Goal: Information Seeking & Learning: Learn about a topic

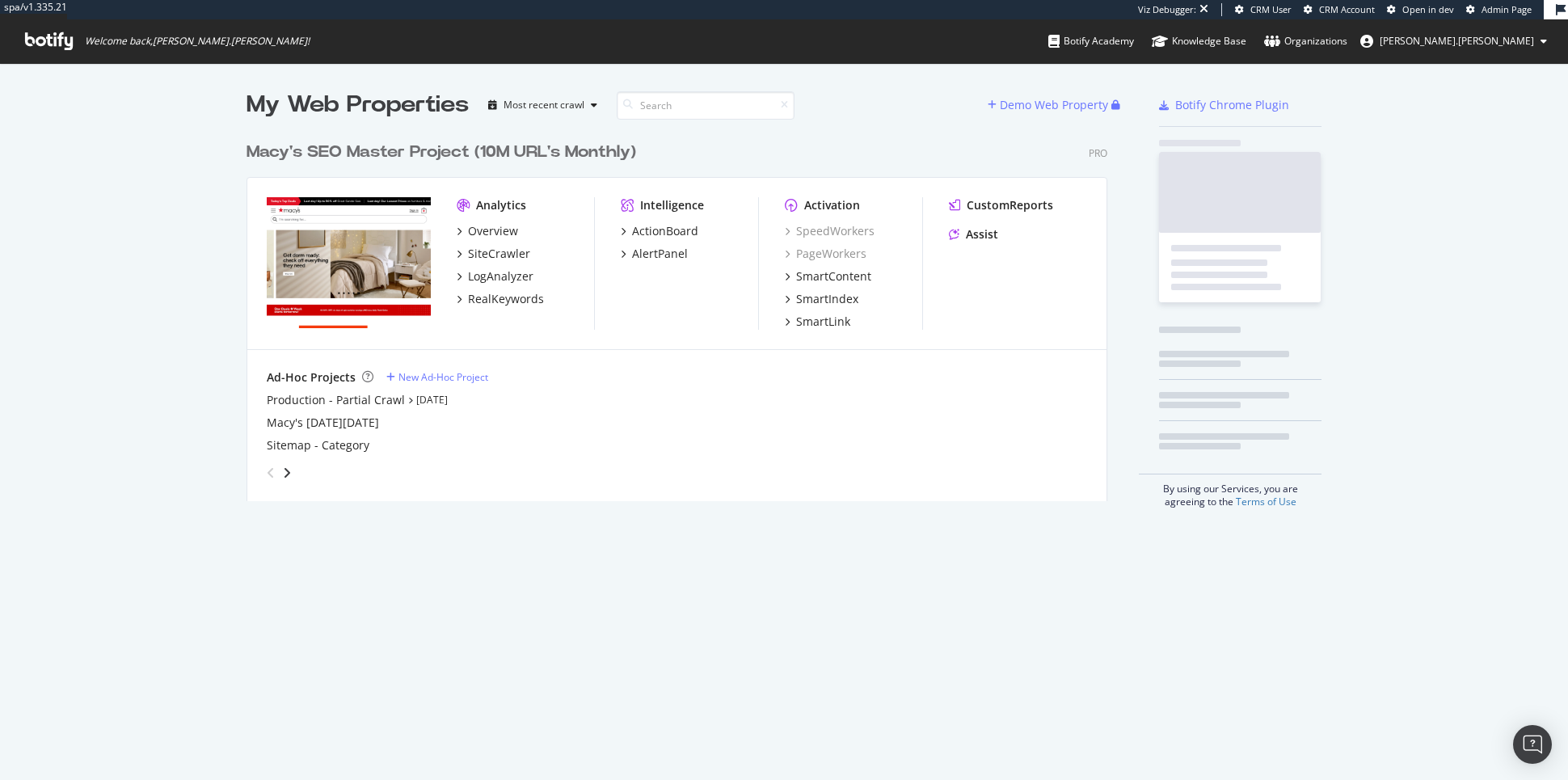
scroll to position [380, 873]
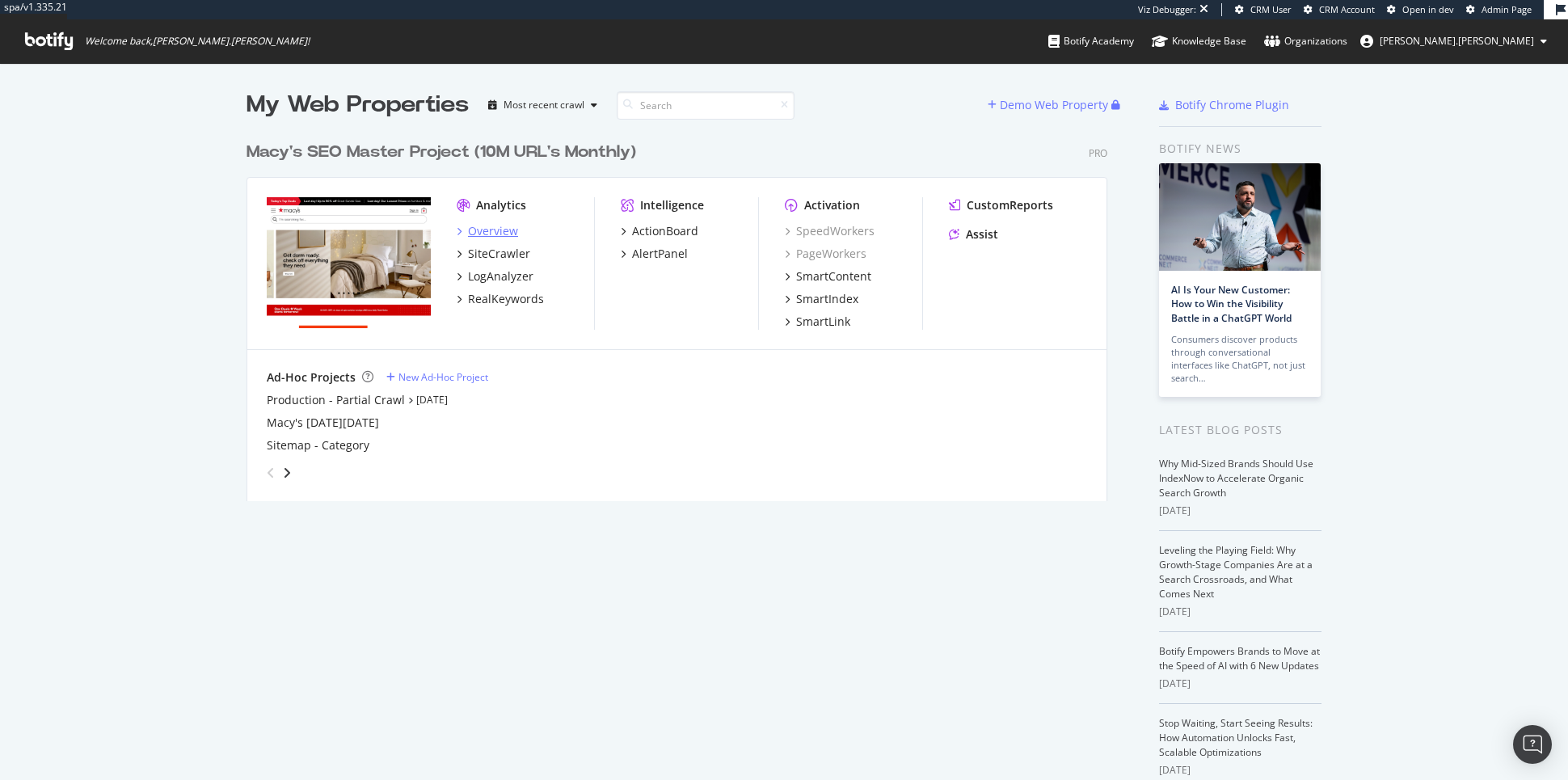
click at [490, 231] on div "Overview" at bounding box center [493, 231] width 50 height 16
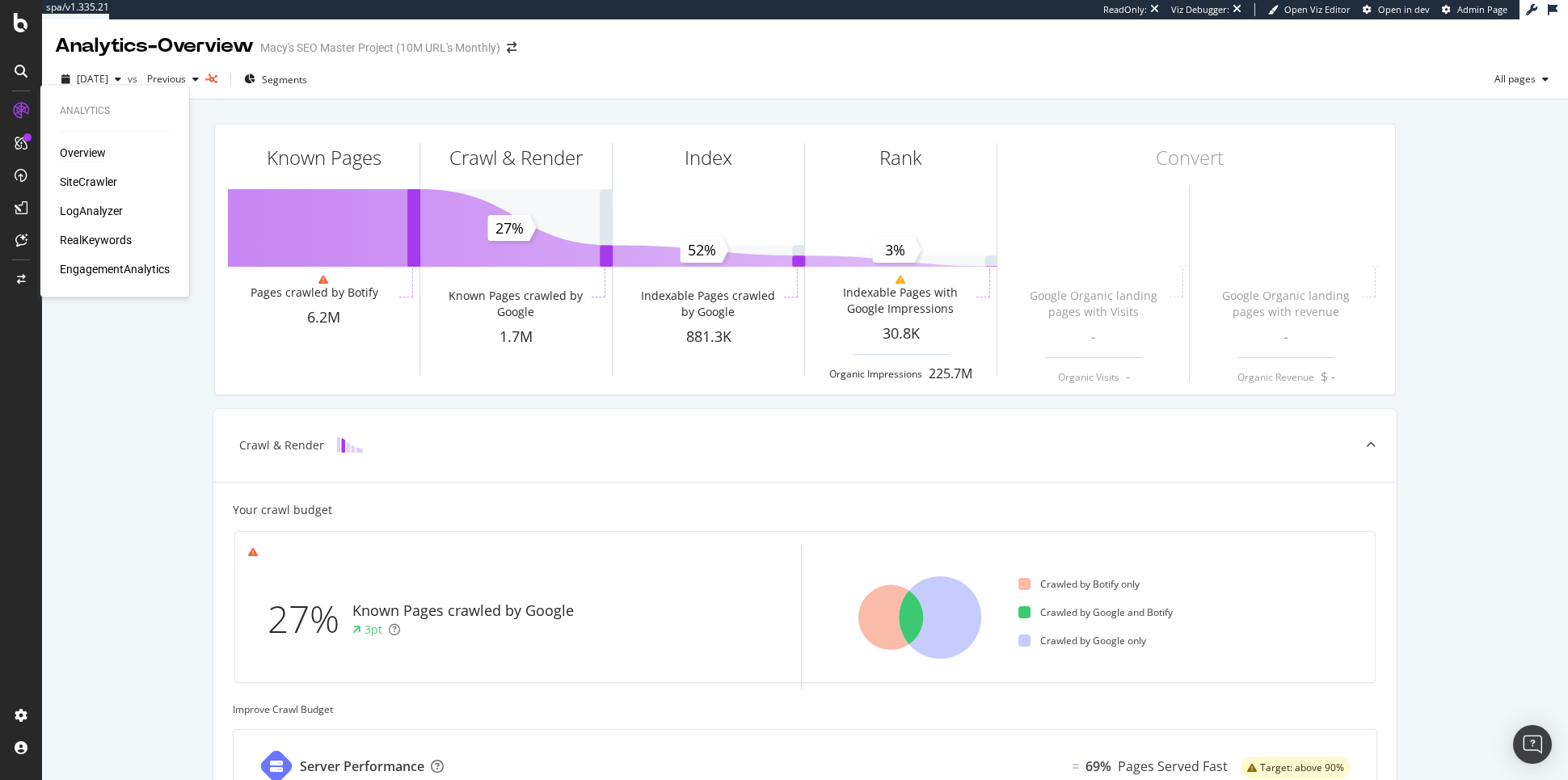
click at [79, 149] on div "Overview" at bounding box center [83, 152] width 46 height 16
click at [100, 242] on div "RealKeywords" at bounding box center [95, 240] width 72 height 16
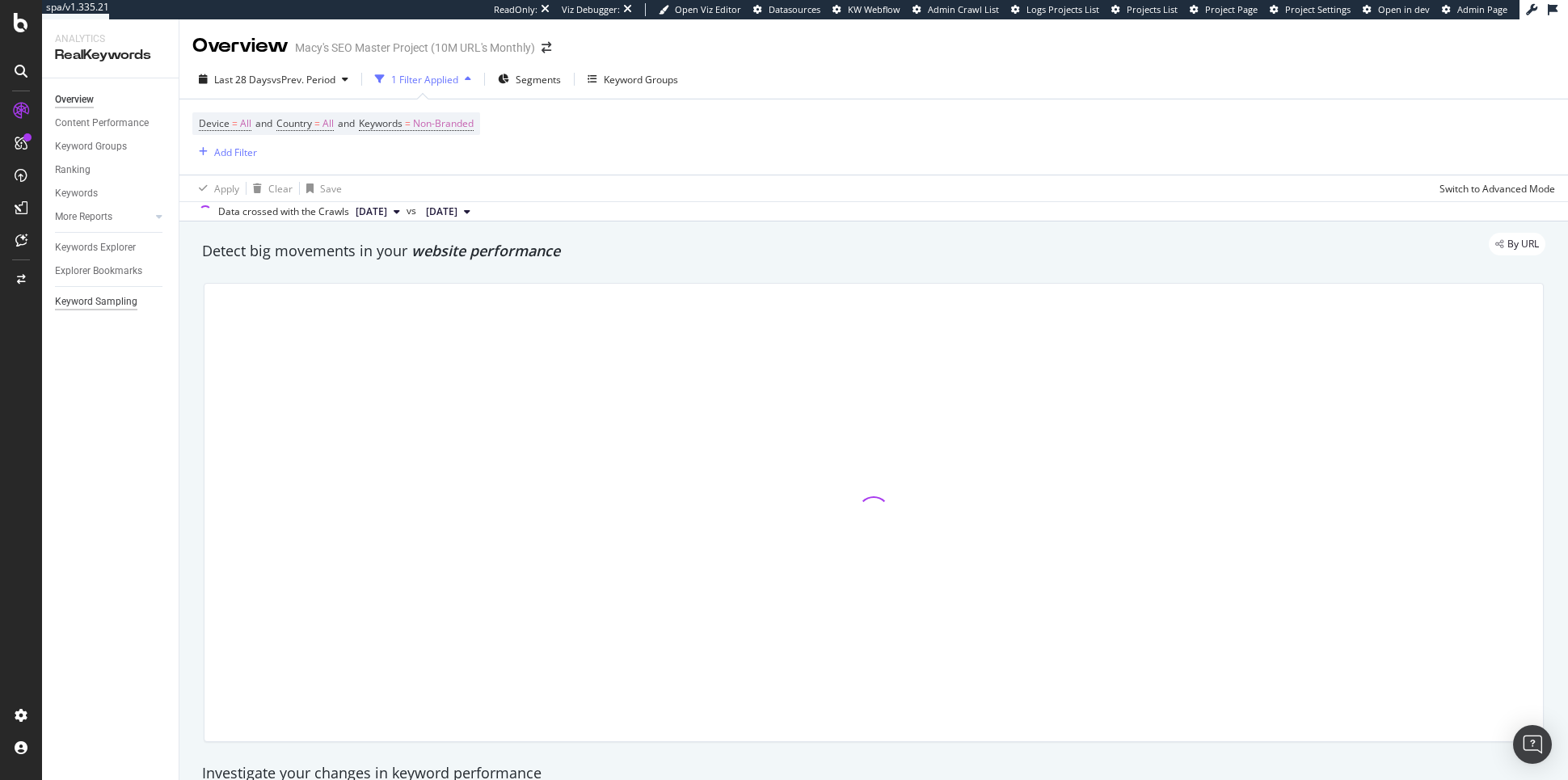
click at [98, 294] on div "Keyword Sampling" at bounding box center [96, 302] width 82 height 17
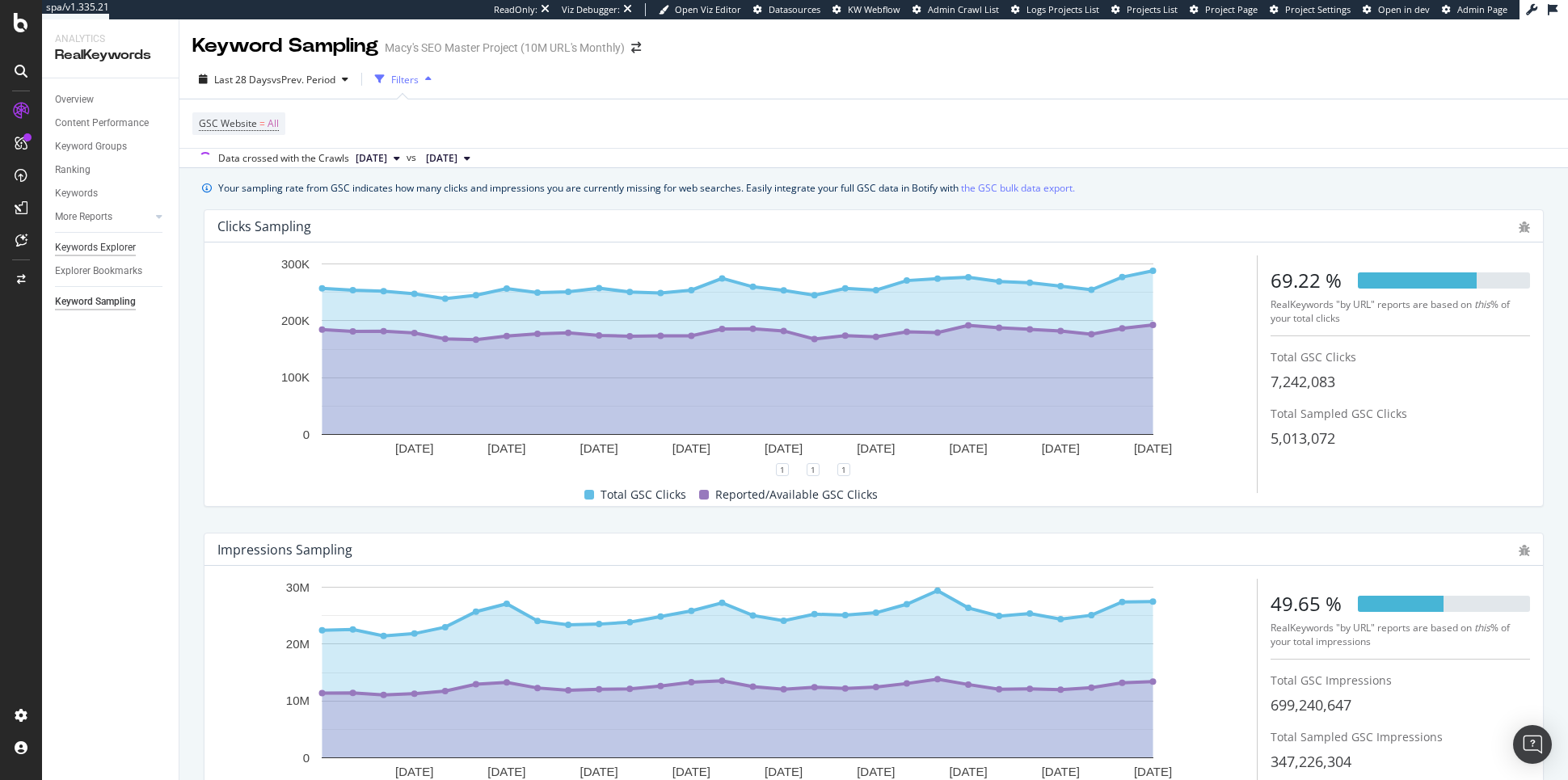
click at [111, 245] on div "Keywords Explorer" at bounding box center [95, 247] width 81 height 17
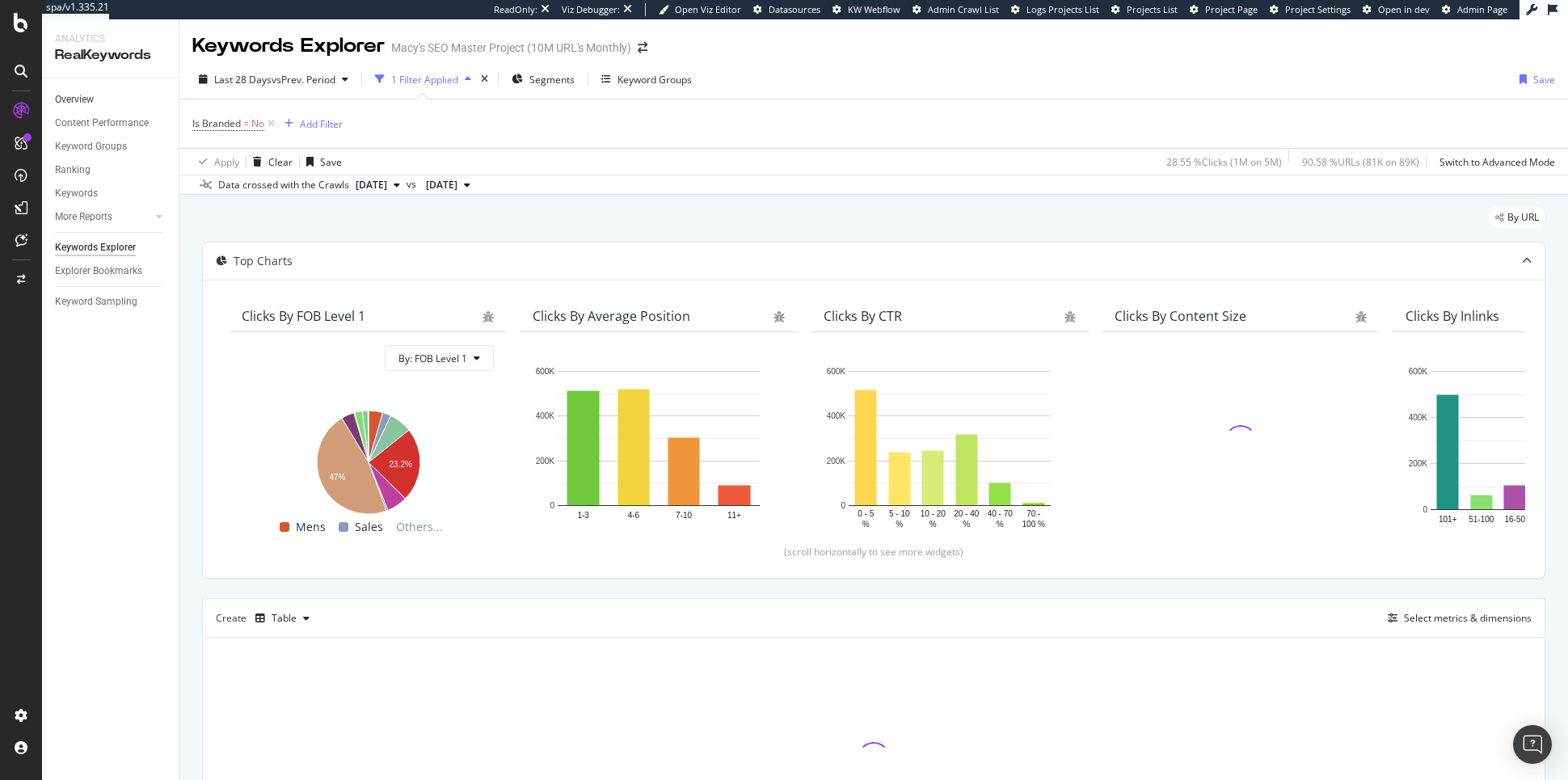
click at [95, 102] on link "Overview" at bounding box center [112, 100] width 113 height 17
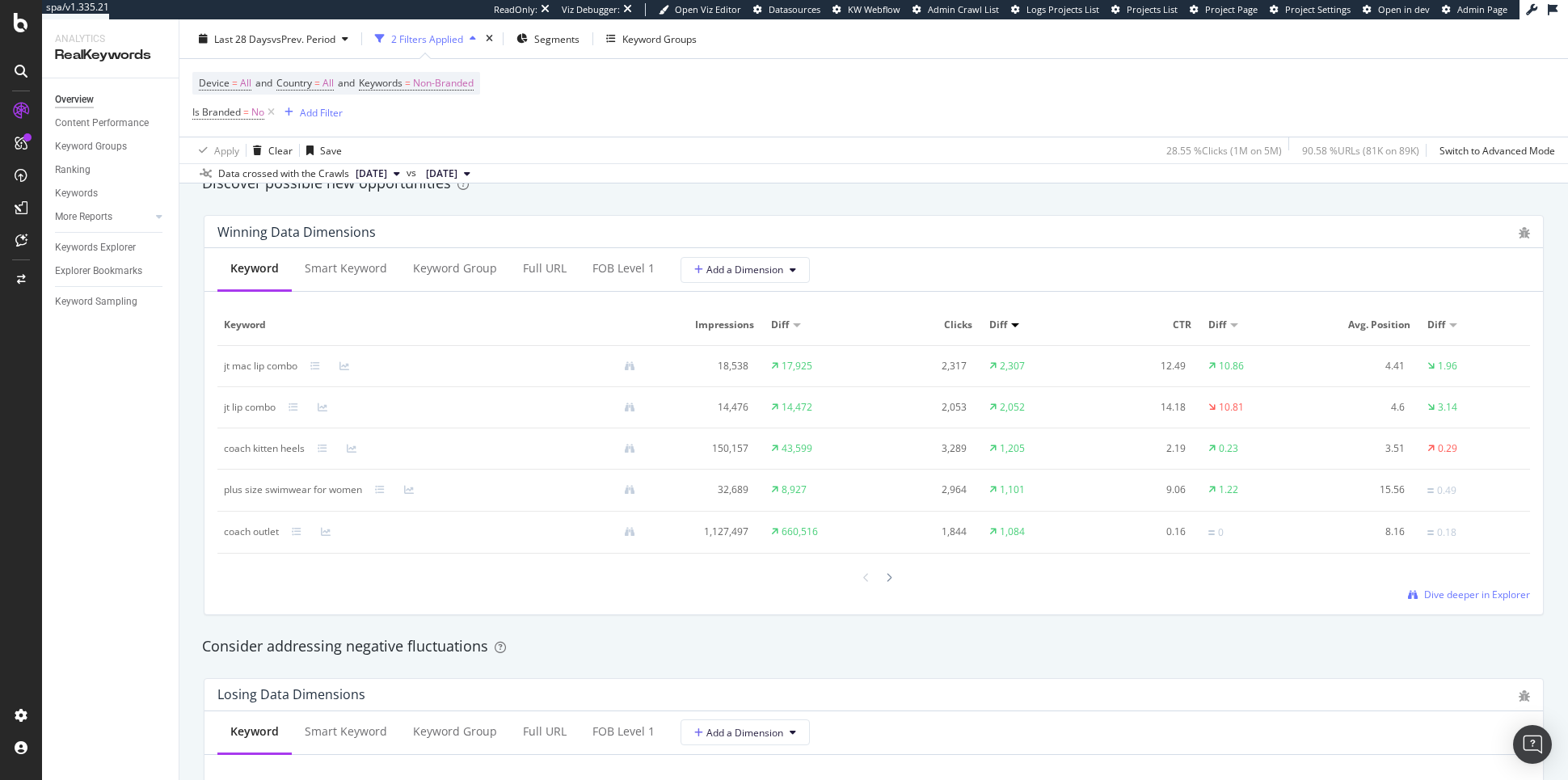
scroll to position [1448, 0]
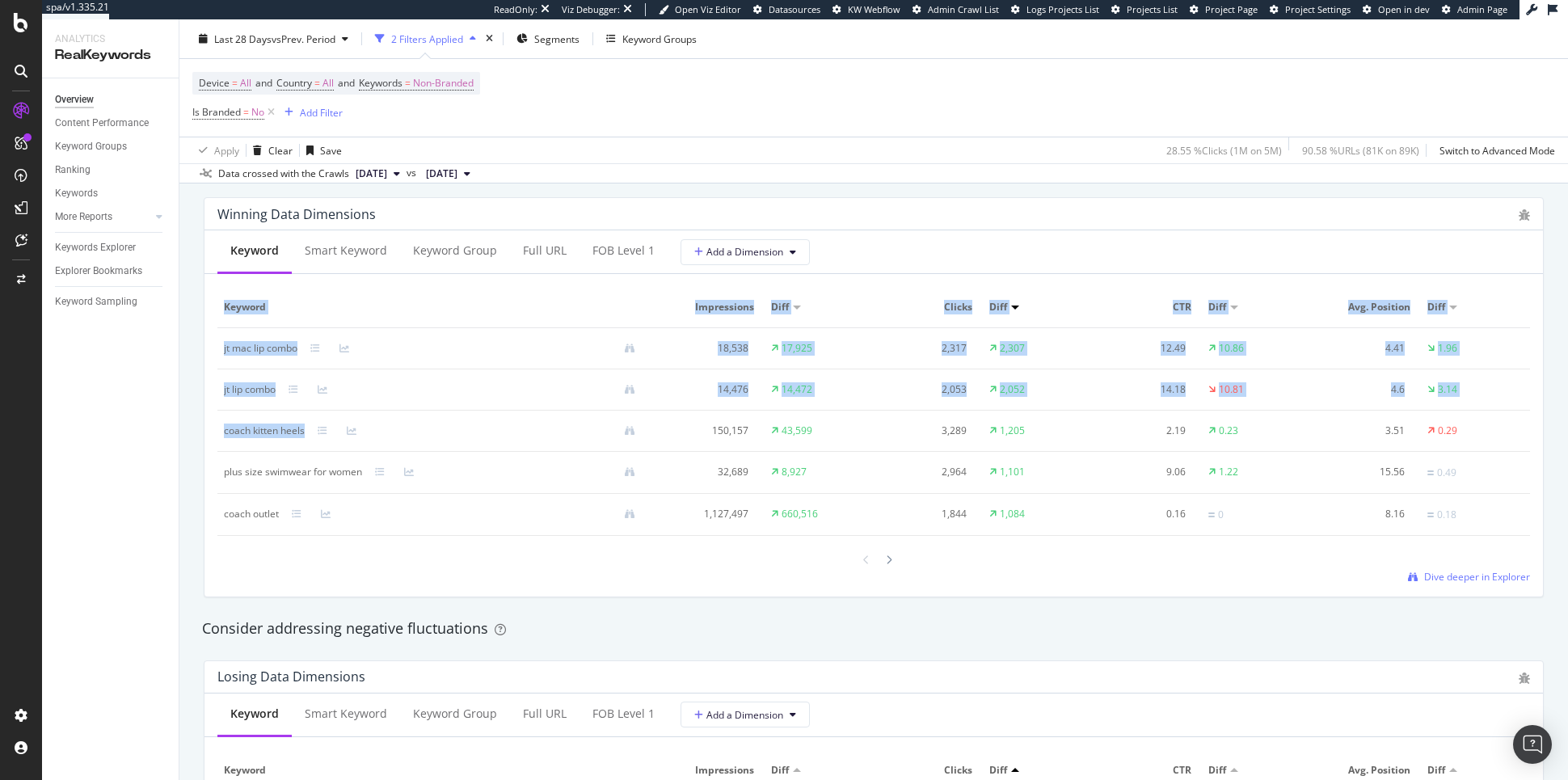
drag, startPoint x: 304, startPoint y: 432, endPoint x: 181, endPoint y: 433, distance: 123.0
click at [181, 433] on div "By URL Detect big movements in your website performance Unique Keywords 288,444…" at bounding box center [874, 312] width 1388 height 3072
click at [257, 429] on div "coach kitten heels" at bounding box center [264, 430] width 81 height 14
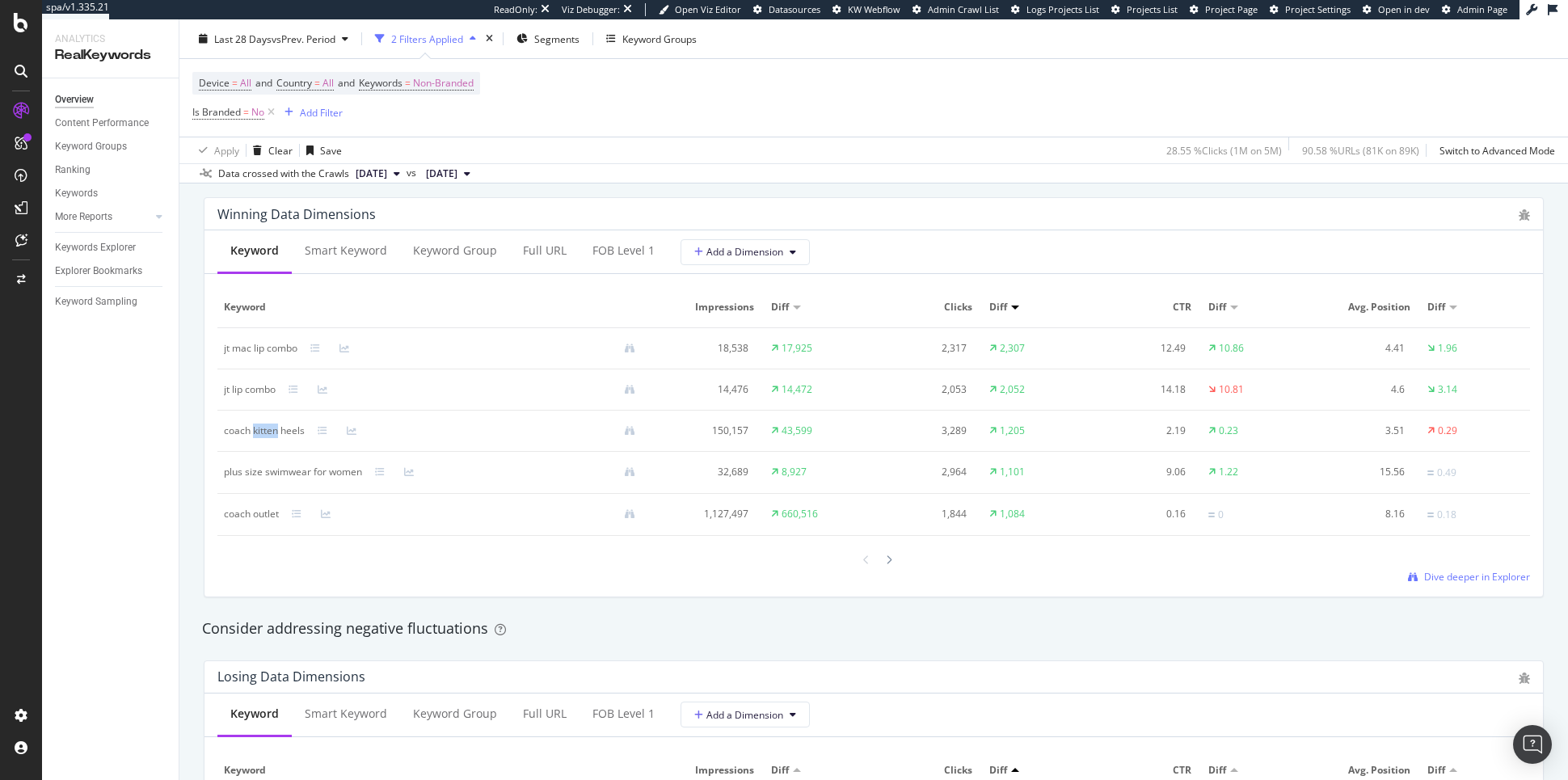
click at [257, 429] on div "coach kitten heels" at bounding box center [264, 430] width 81 height 14
click at [264, 437] on div "coach kitten heels" at bounding box center [264, 430] width 81 height 14
copy div "coach kitten heels"
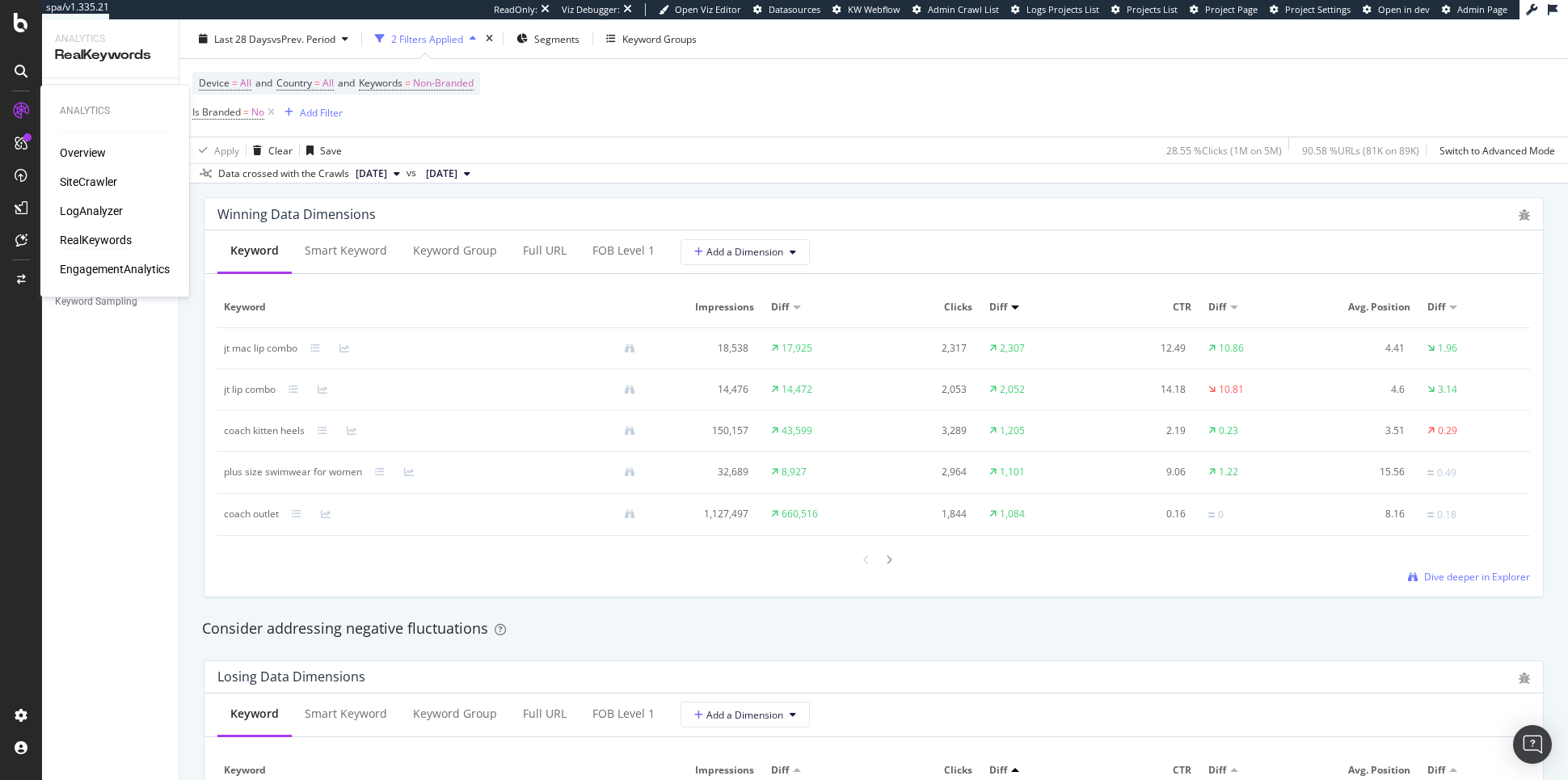
click at [91, 202] on div "Overview SiteCrawler LogAnalyzer RealKeywords EngagementAnalytics" at bounding box center [115, 210] width 110 height 133
click at [92, 210] on div "LogAnalyzer" at bounding box center [92, 210] width 63 height 16
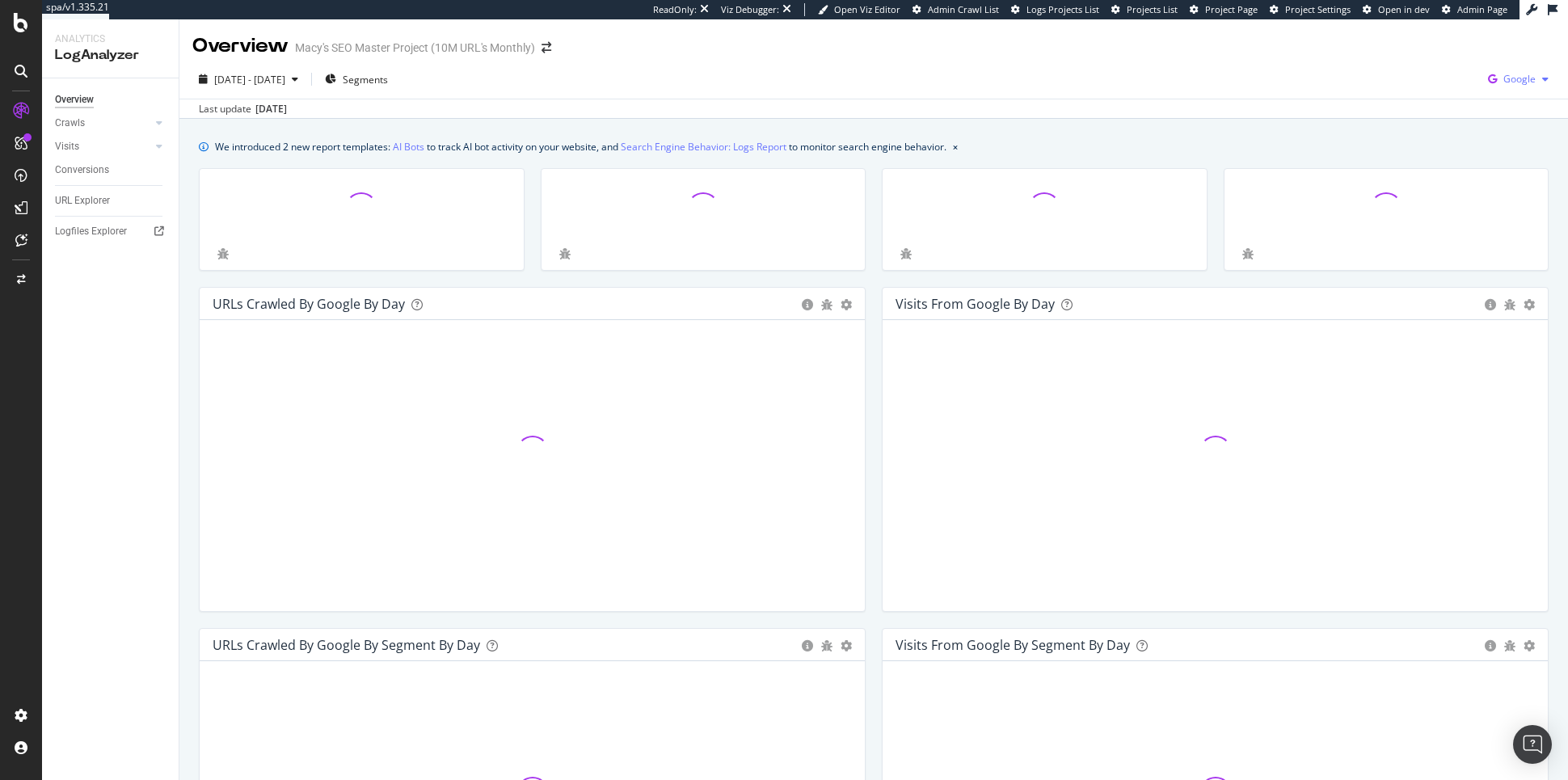
click at [1512, 80] on span "Google" at bounding box center [1519, 78] width 32 height 13
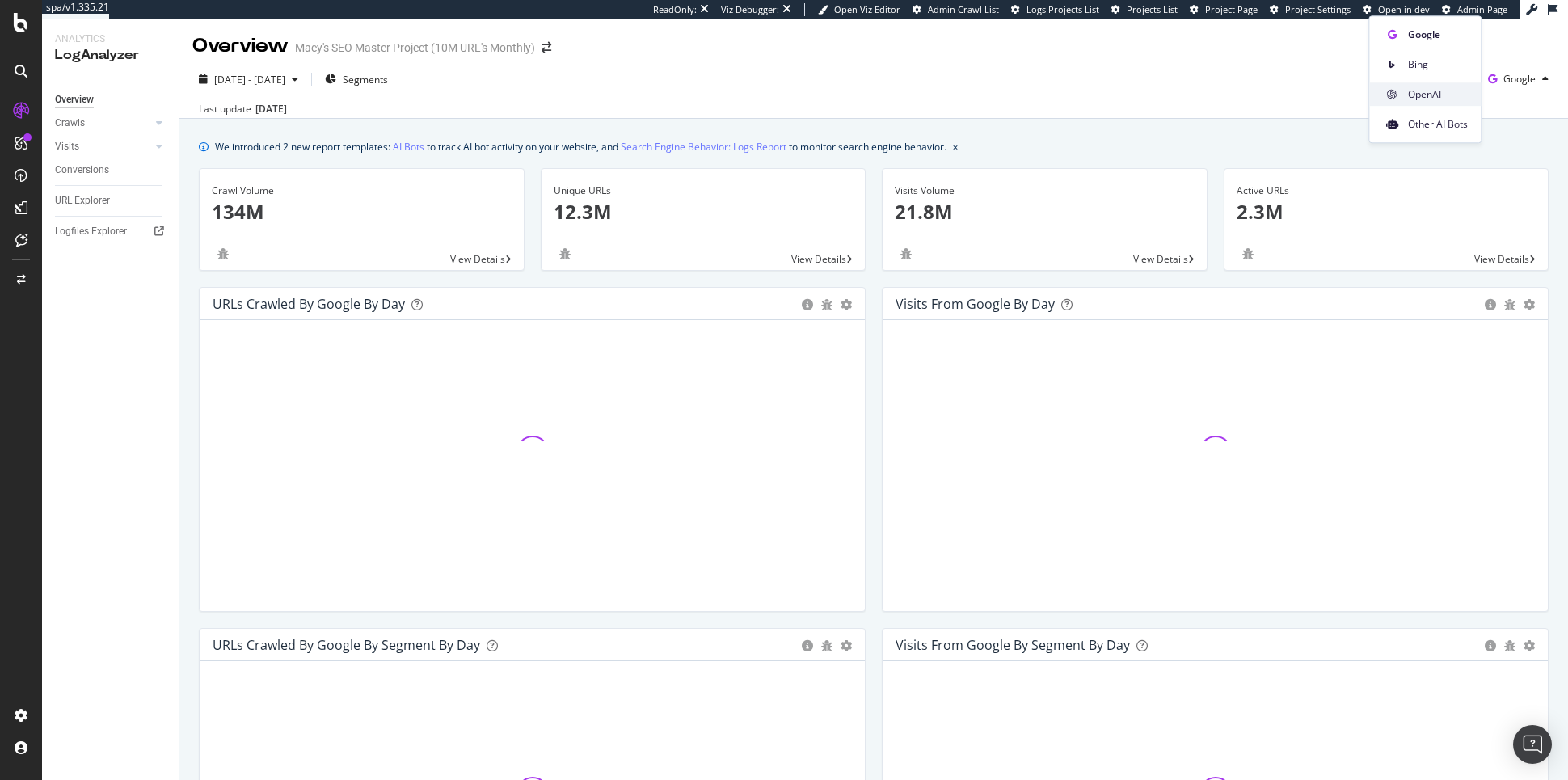
click at [1445, 89] on span "OpenAI" at bounding box center [1437, 94] width 60 height 14
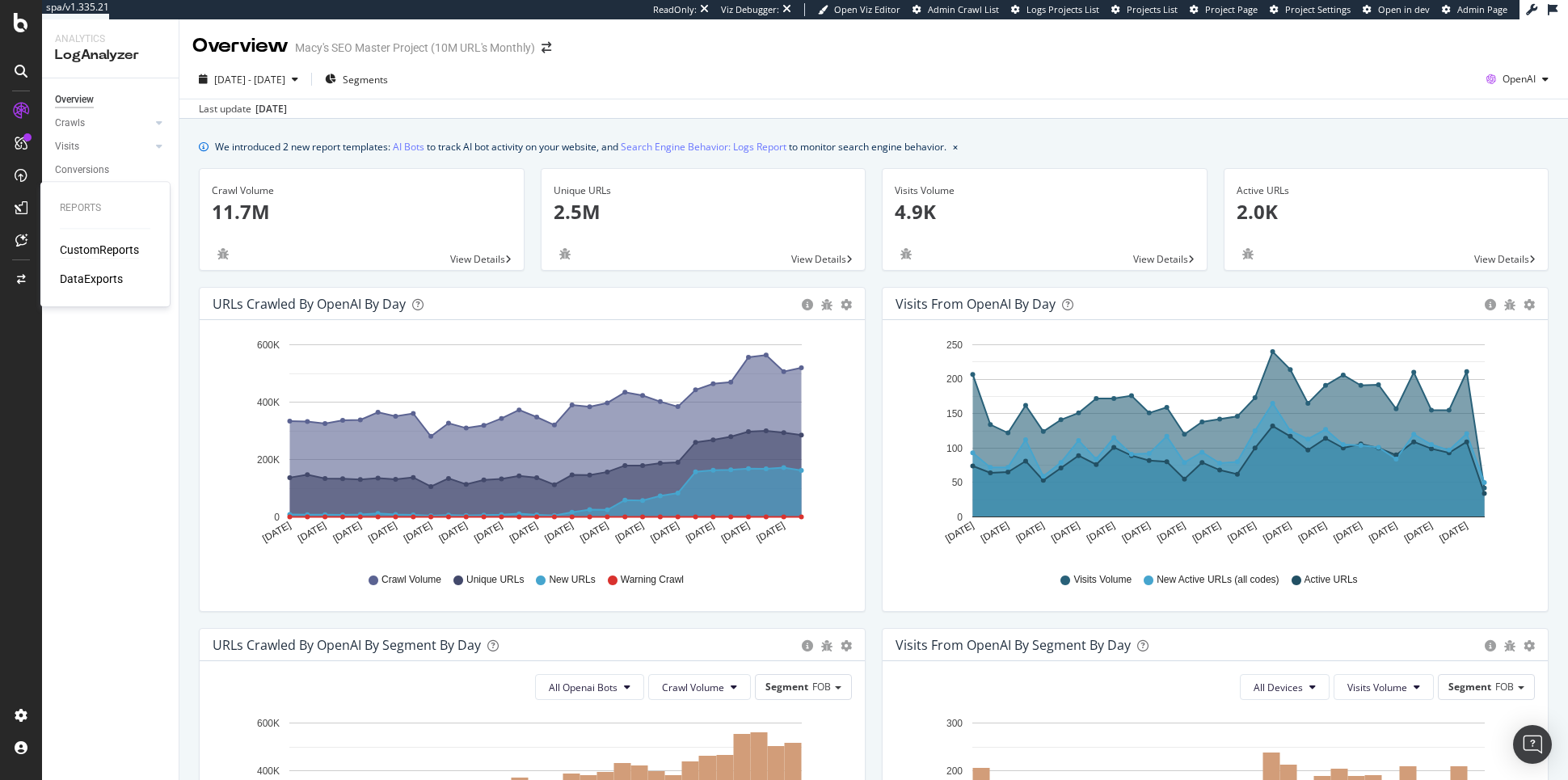
click at [97, 253] on div "CustomReports" at bounding box center [99, 249] width 79 height 16
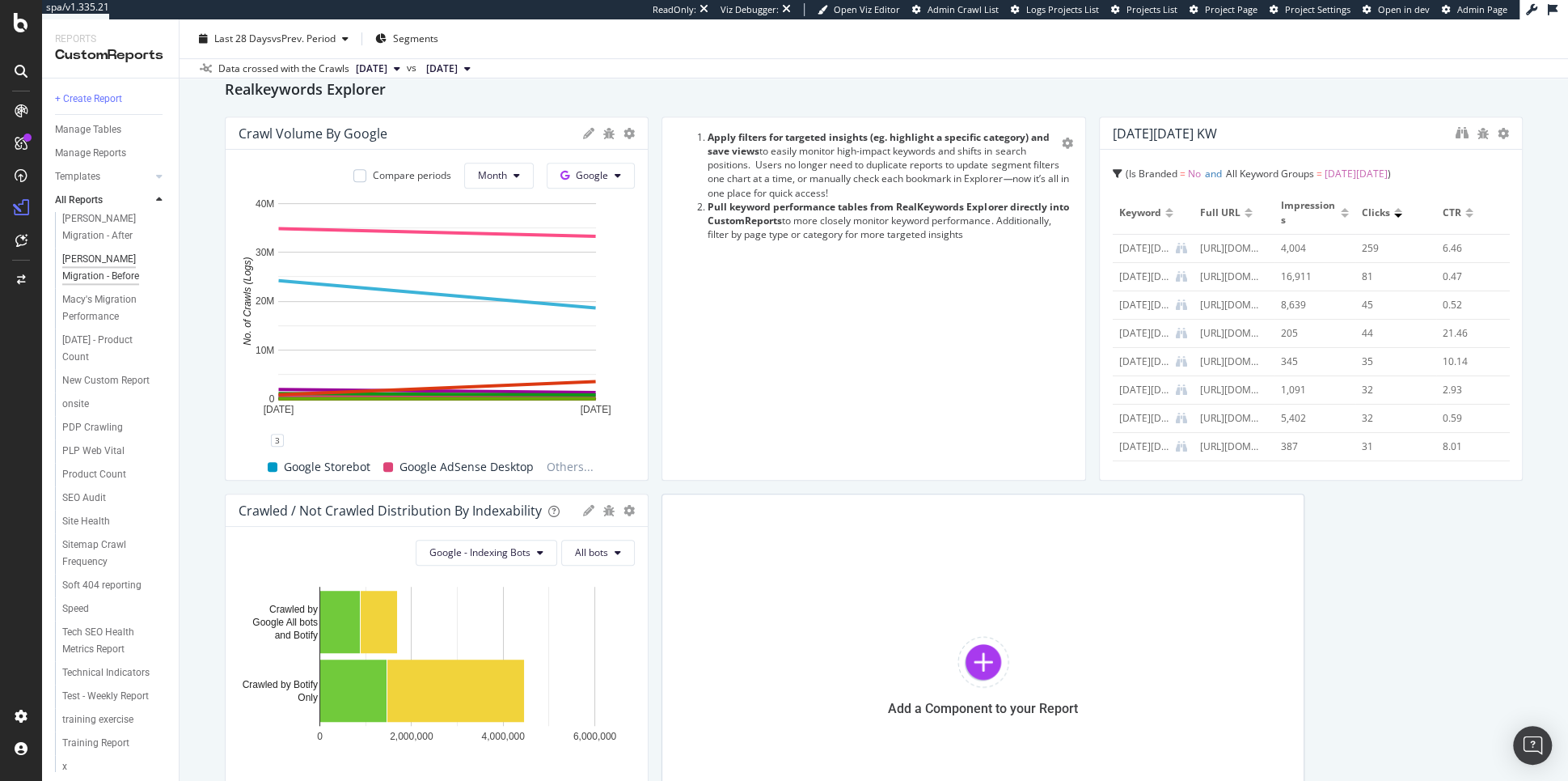
scroll to position [1718, 0]
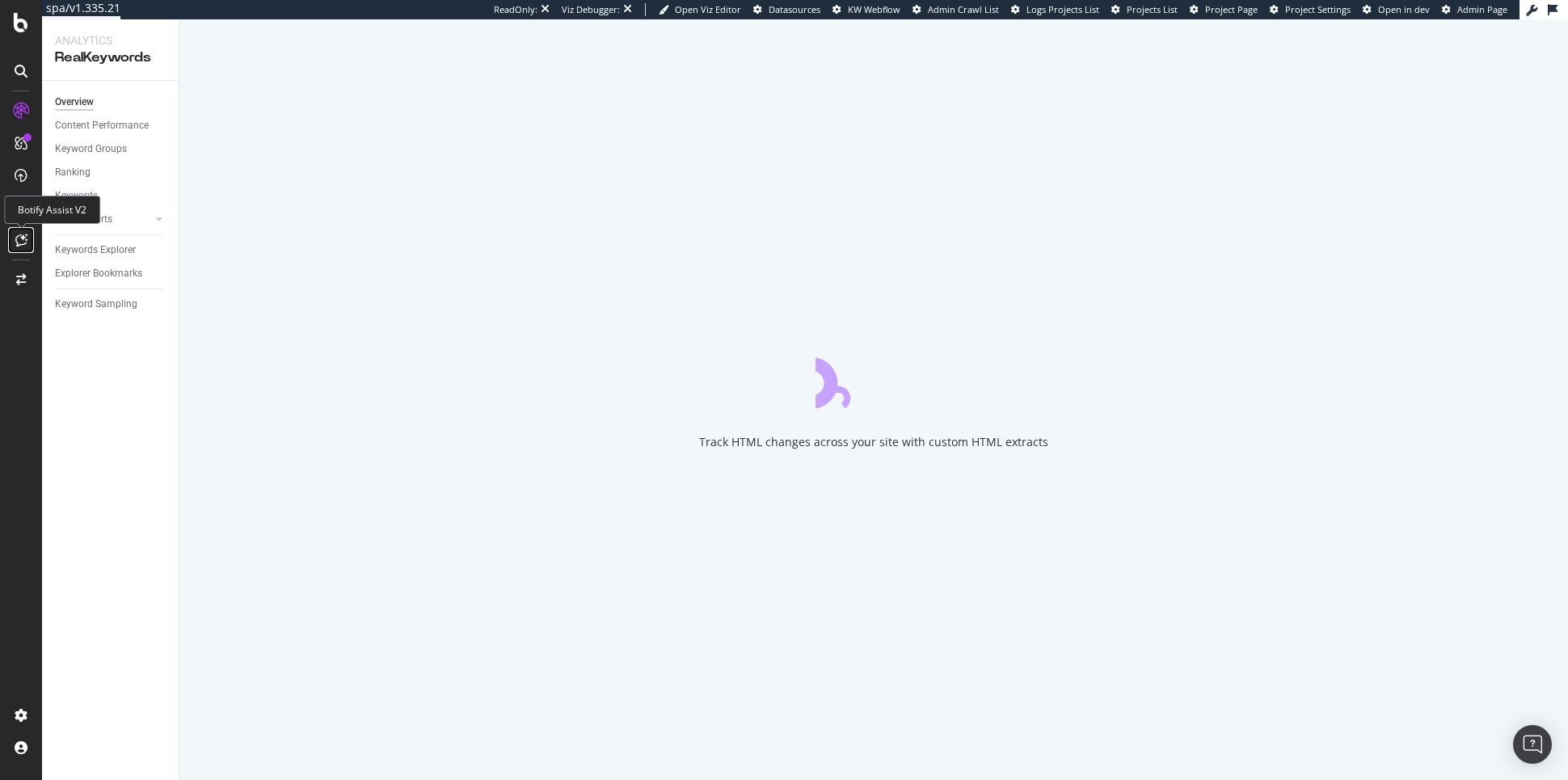
click at [16, 235] on icon at bounding box center [21, 241] width 12 height 13
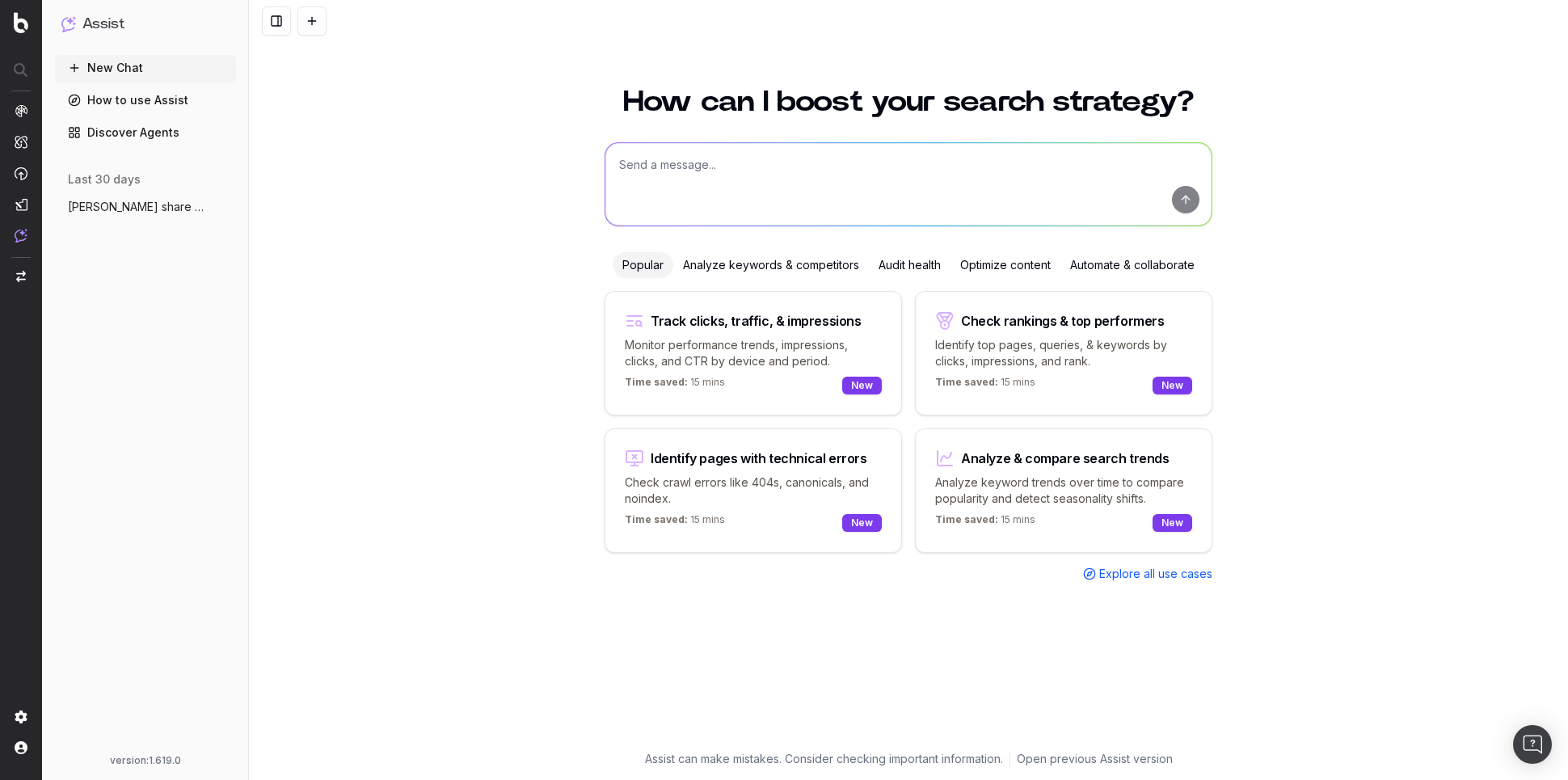
click at [681, 179] on textarea at bounding box center [908, 184] width 606 height 82
paste textarea "https://app.botify.com/macys-seo/macys-seo-master-project-10m-urls-monthly/keyw…"
type textarea "analyze my share of voice for "coach kitten heels""
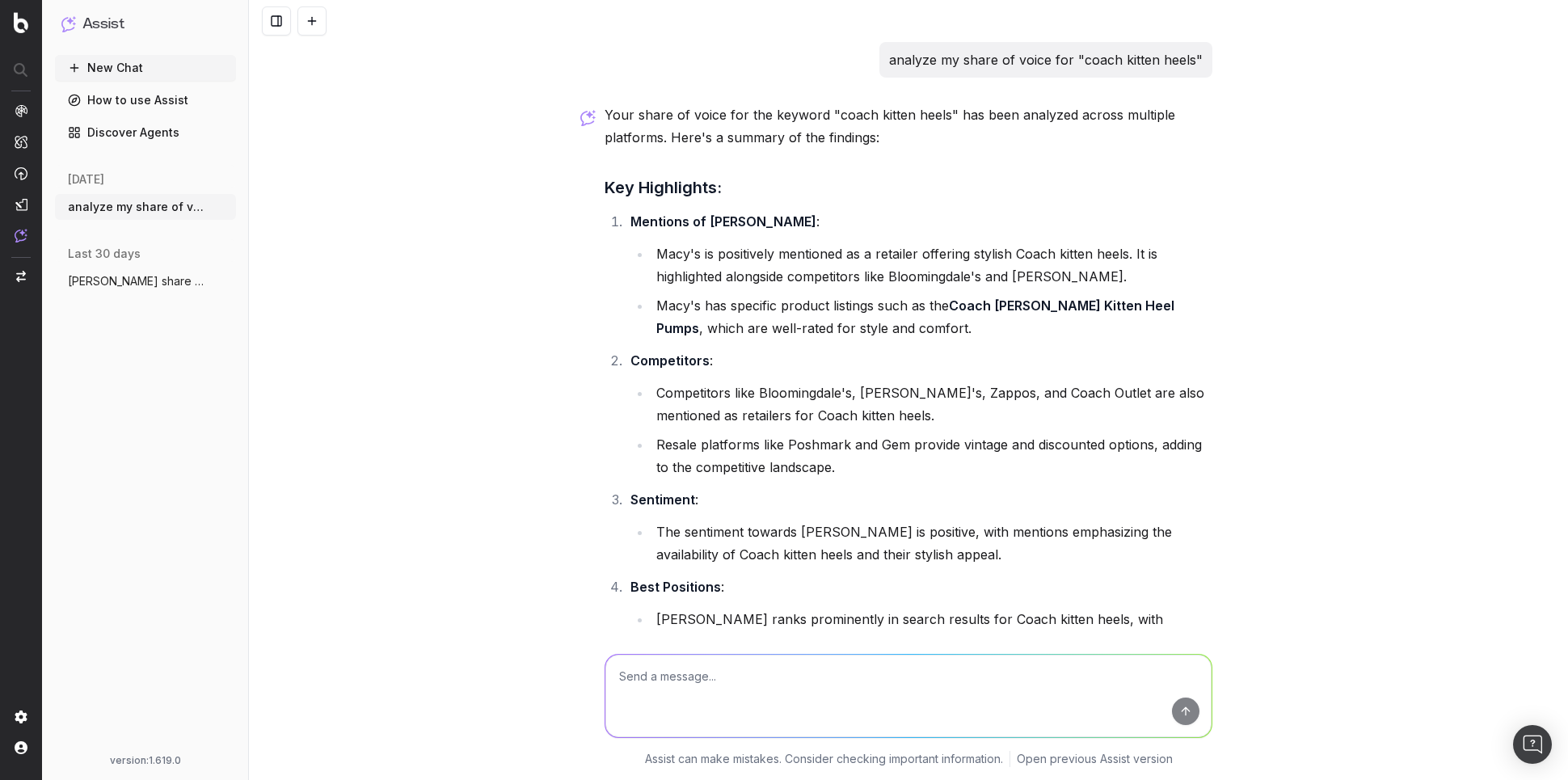
scroll to position [551, 0]
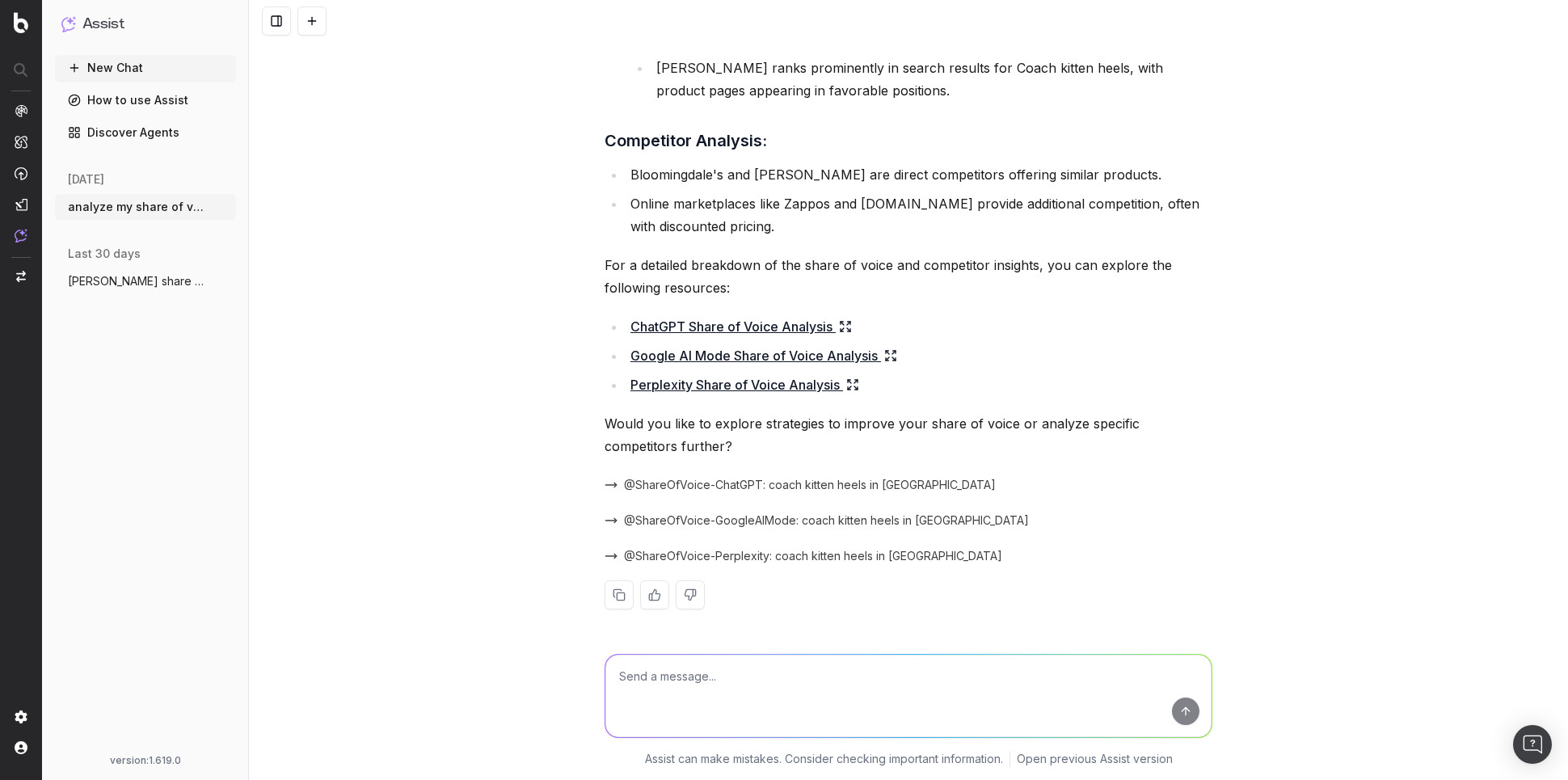
click at [132, 129] on link "Discover Agents" at bounding box center [146, 132] width 181 height 26
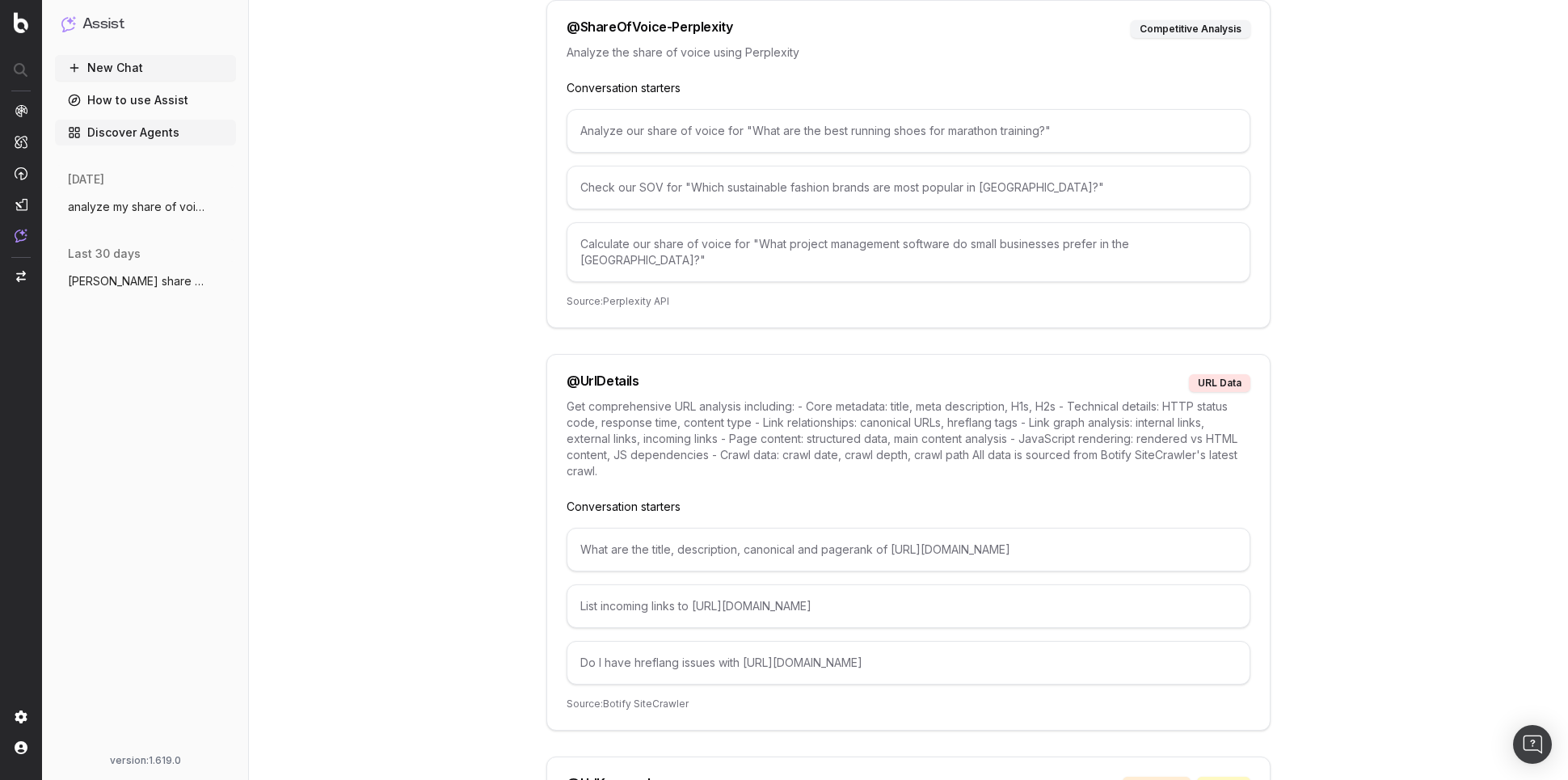
scroll to position [8275, 0]
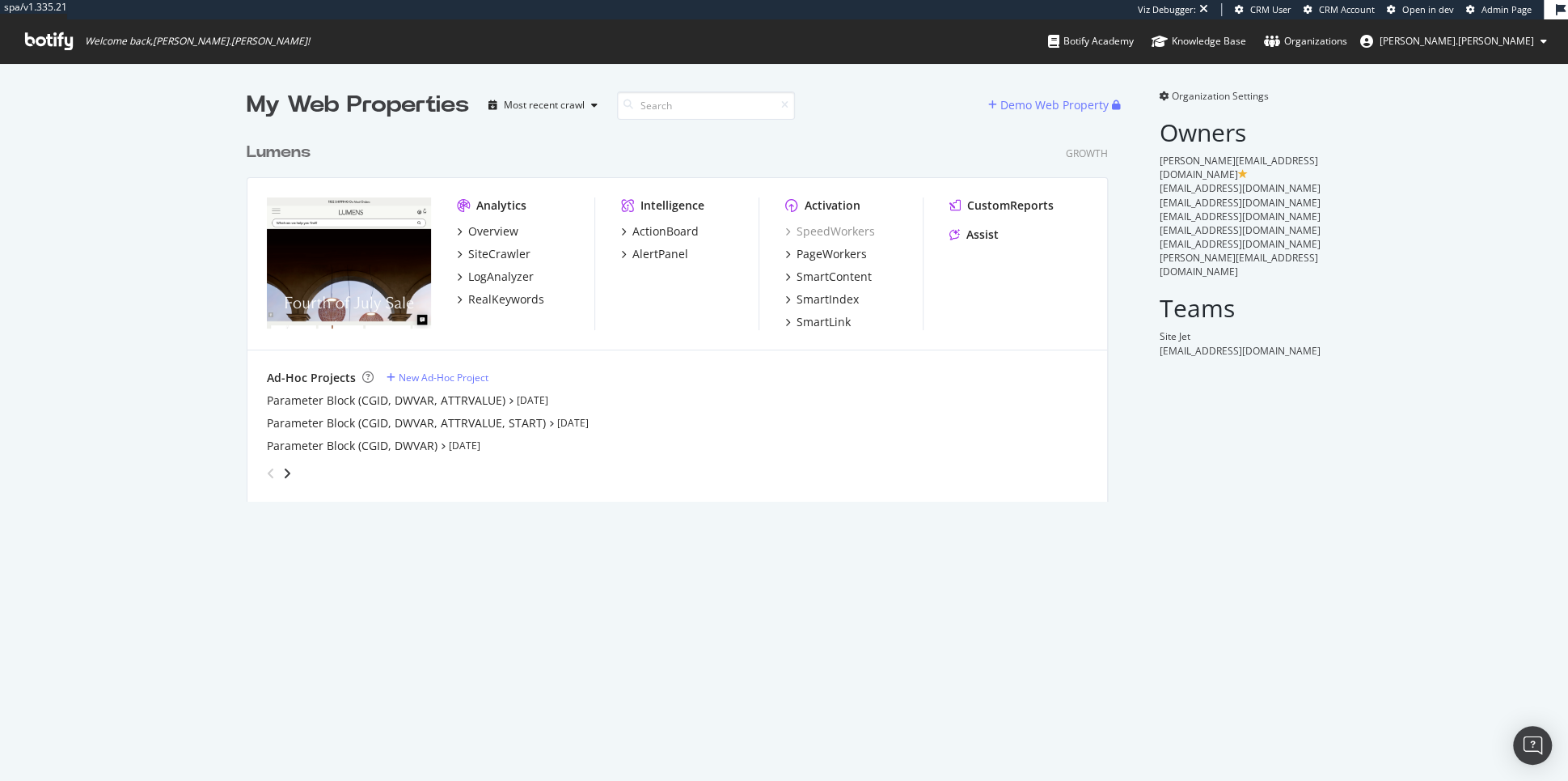
scroll to position [380, 873]
click at [503, 248] on div "SiteCrawler" at bounding box center [499, 253] width 62 height 16
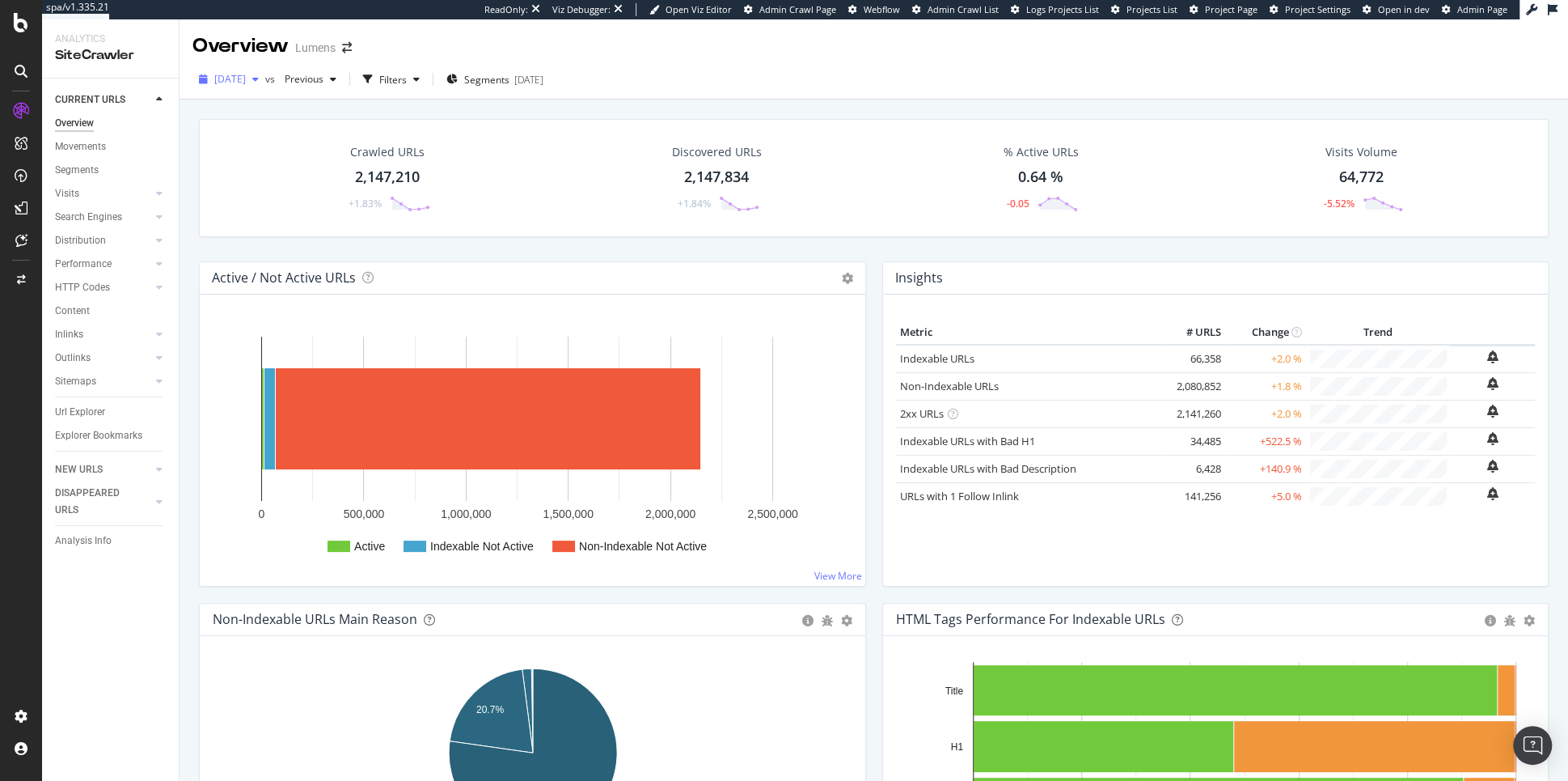
click at [226, 82] on span "2025 Aug. 3rd" at bounding box center [229, 78] width 32 height 13
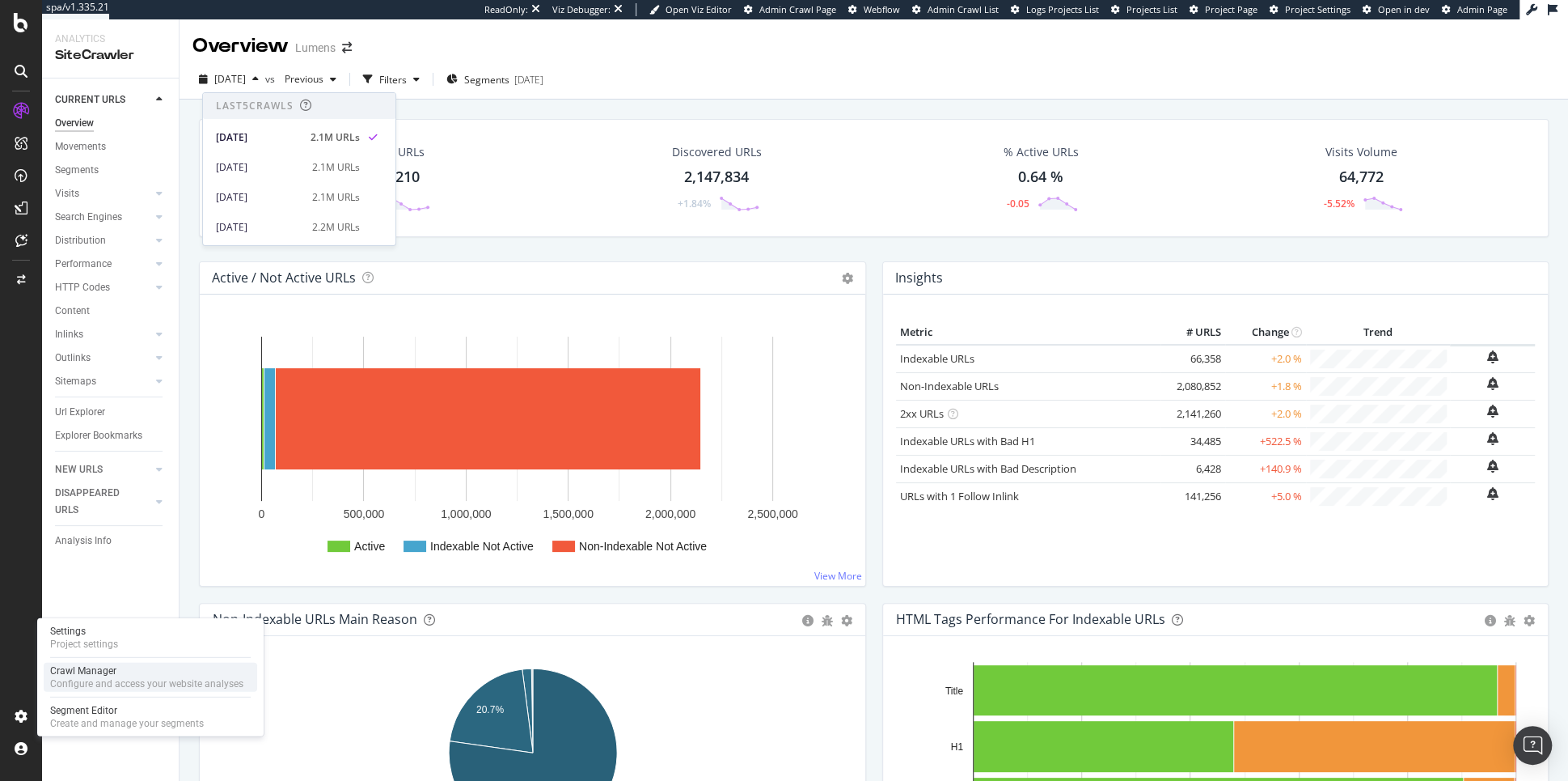
click at [128, 669] on div "Crawl Manager" at bounding box center [146, 671] width 193 height 13
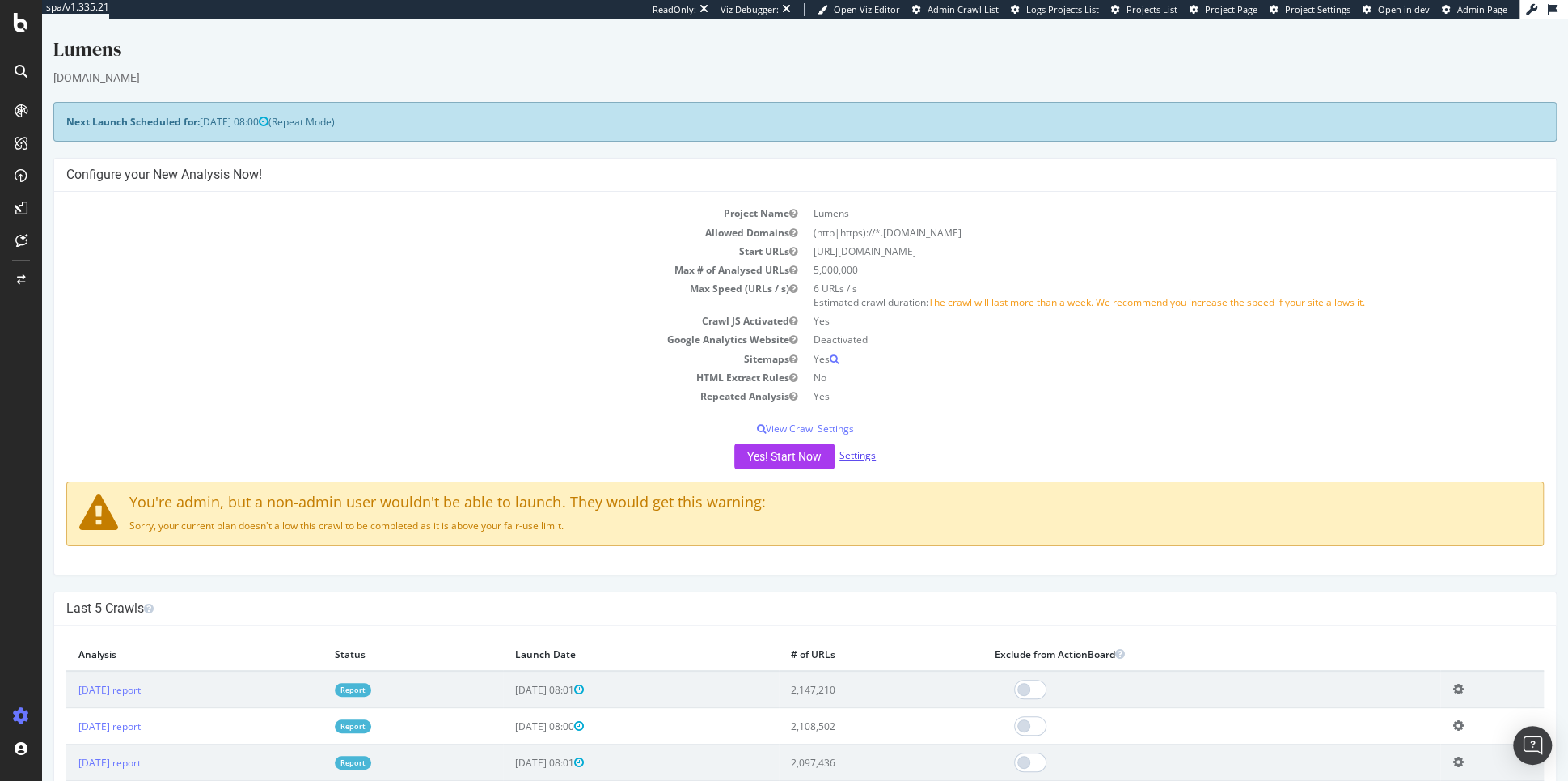
click at [867, 458] on link "Settings" at bounding box center [857, 455] width 36 height 13
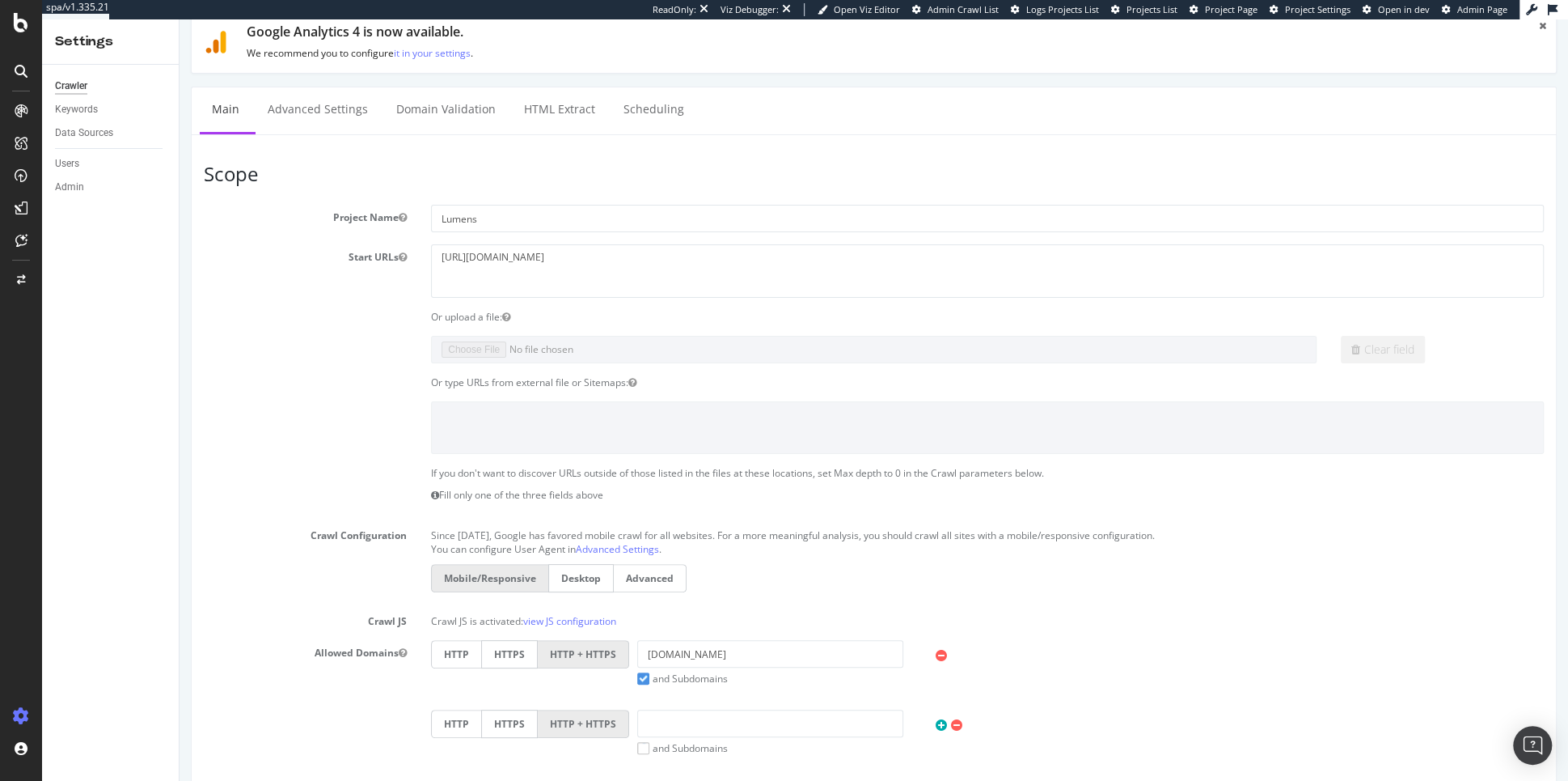
scroll to position [42, 0]
click at [76, 83] on div "Crawler" at bounding box center [72, 86] width 32 height 17
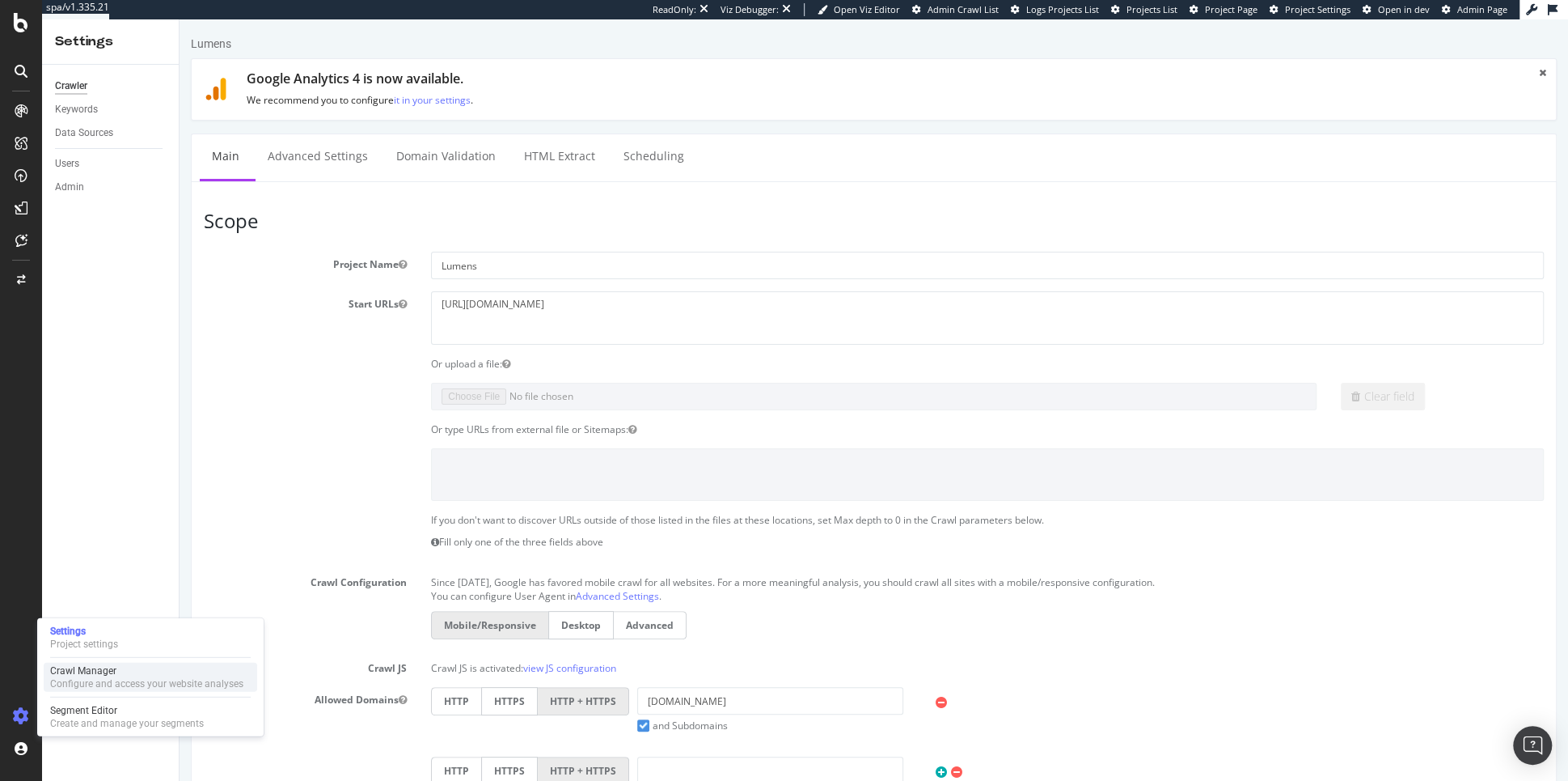
click at [113, 667] on div "Crawl Manager" at bounding box center [146, 671] width 193 height 13
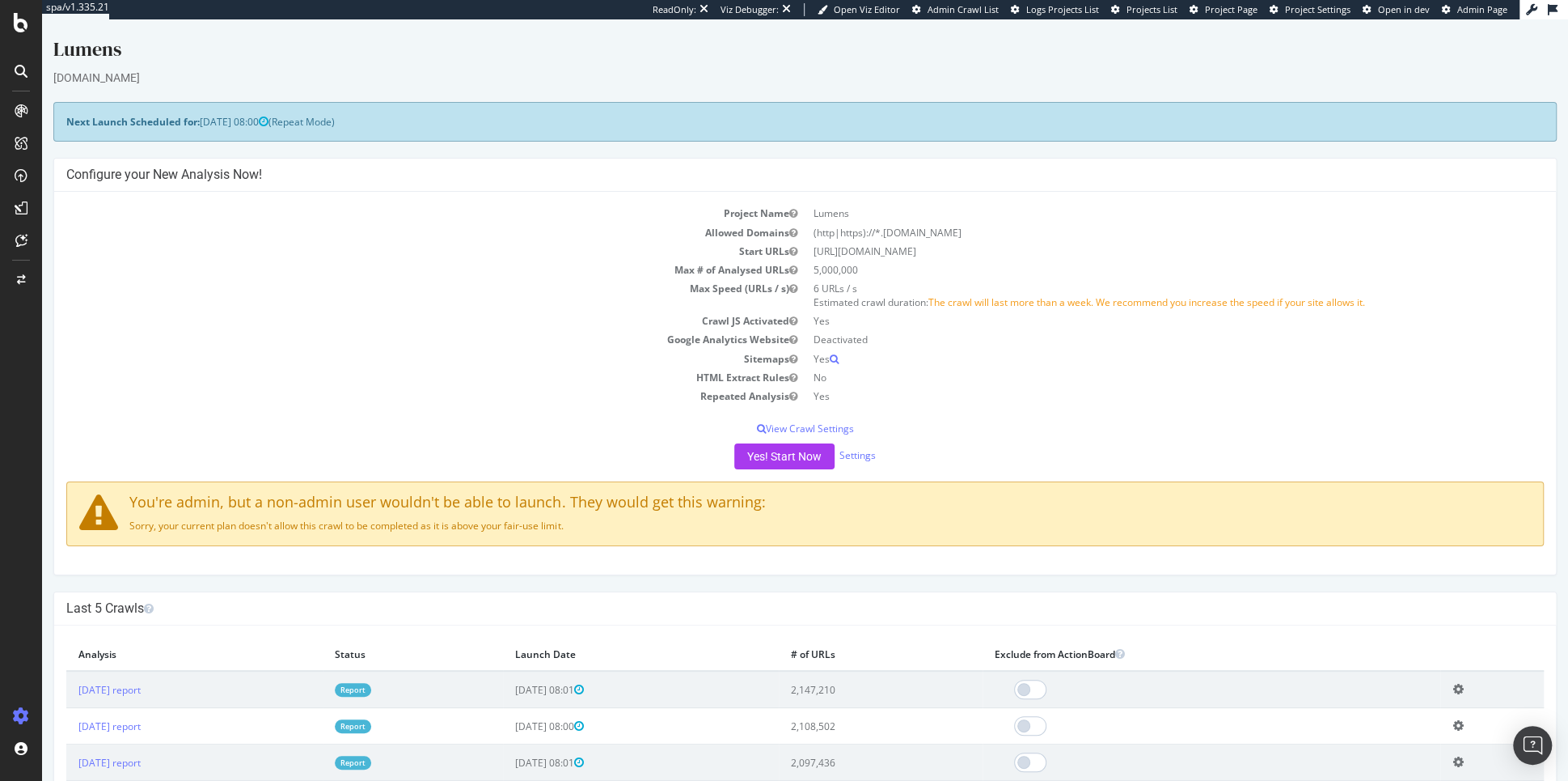
click at [22, 34] on div at bounding box center [21, 390] width 42 height 781
click at [19, 22] on icon at bounding box center [20, 23] width 14 height 19
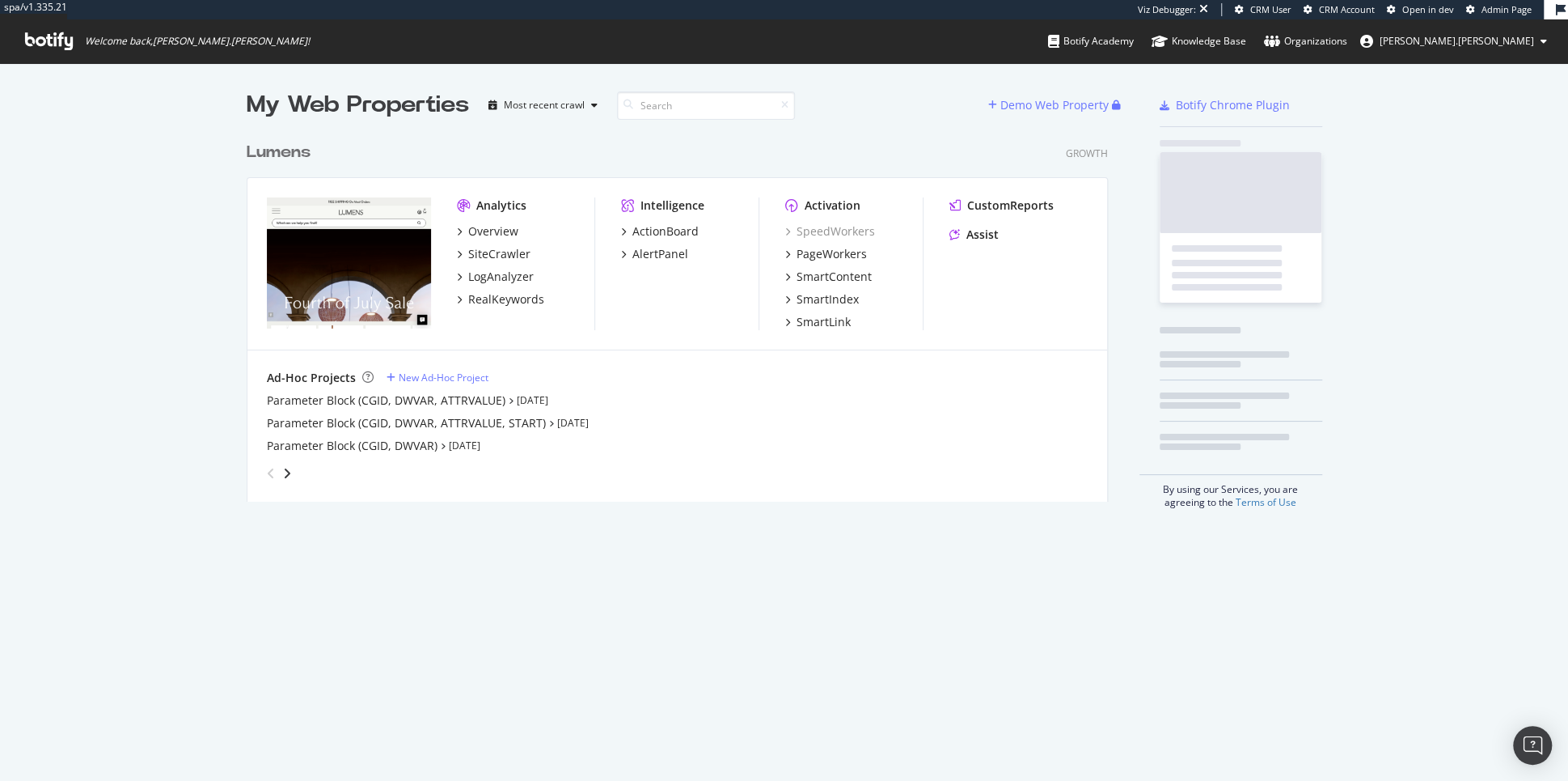
scroll to position [380, 873]
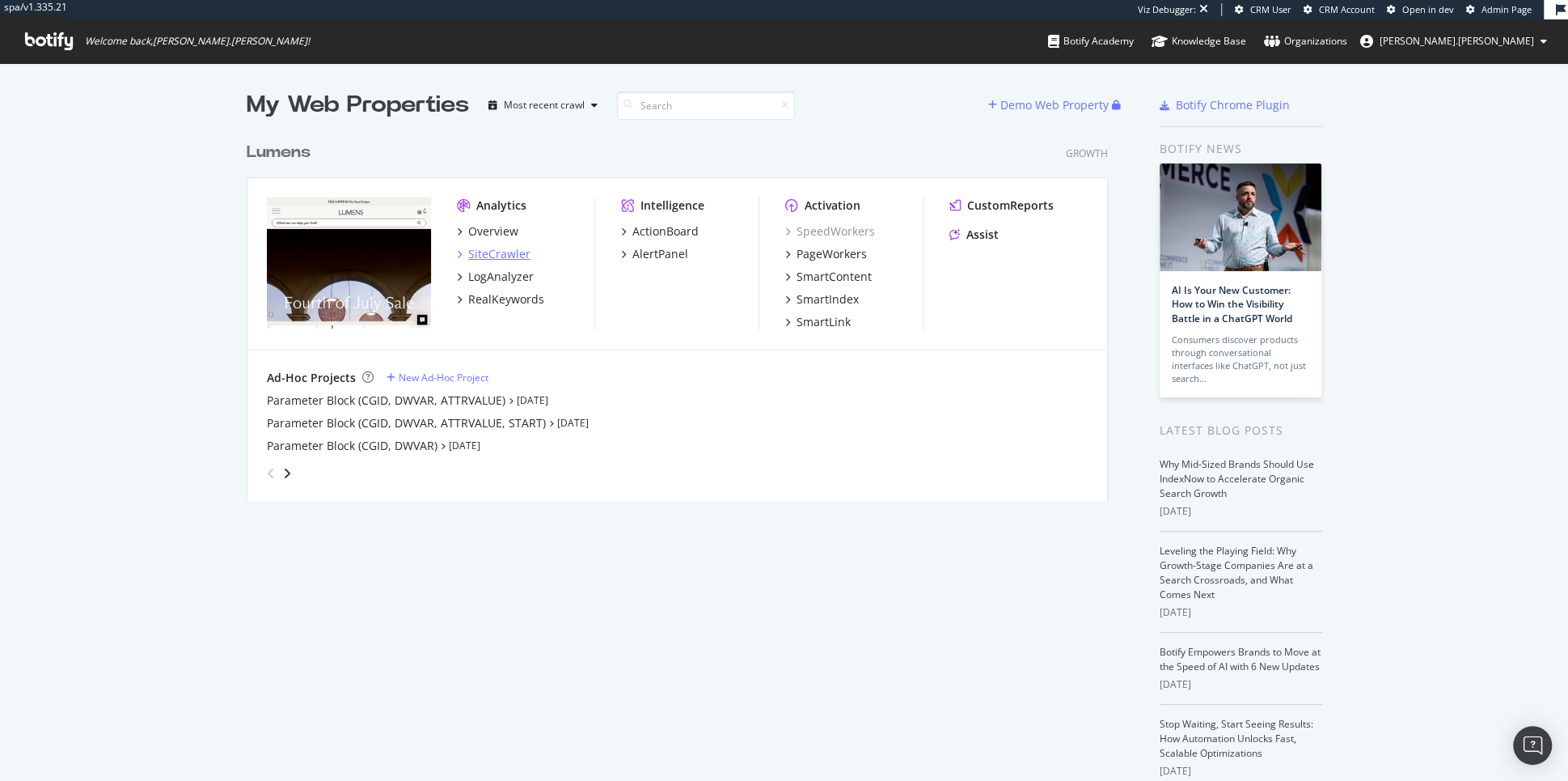
click at [509, 259] on div "SiteCrawler" at bounding box center [499, 253] width 62 height 16
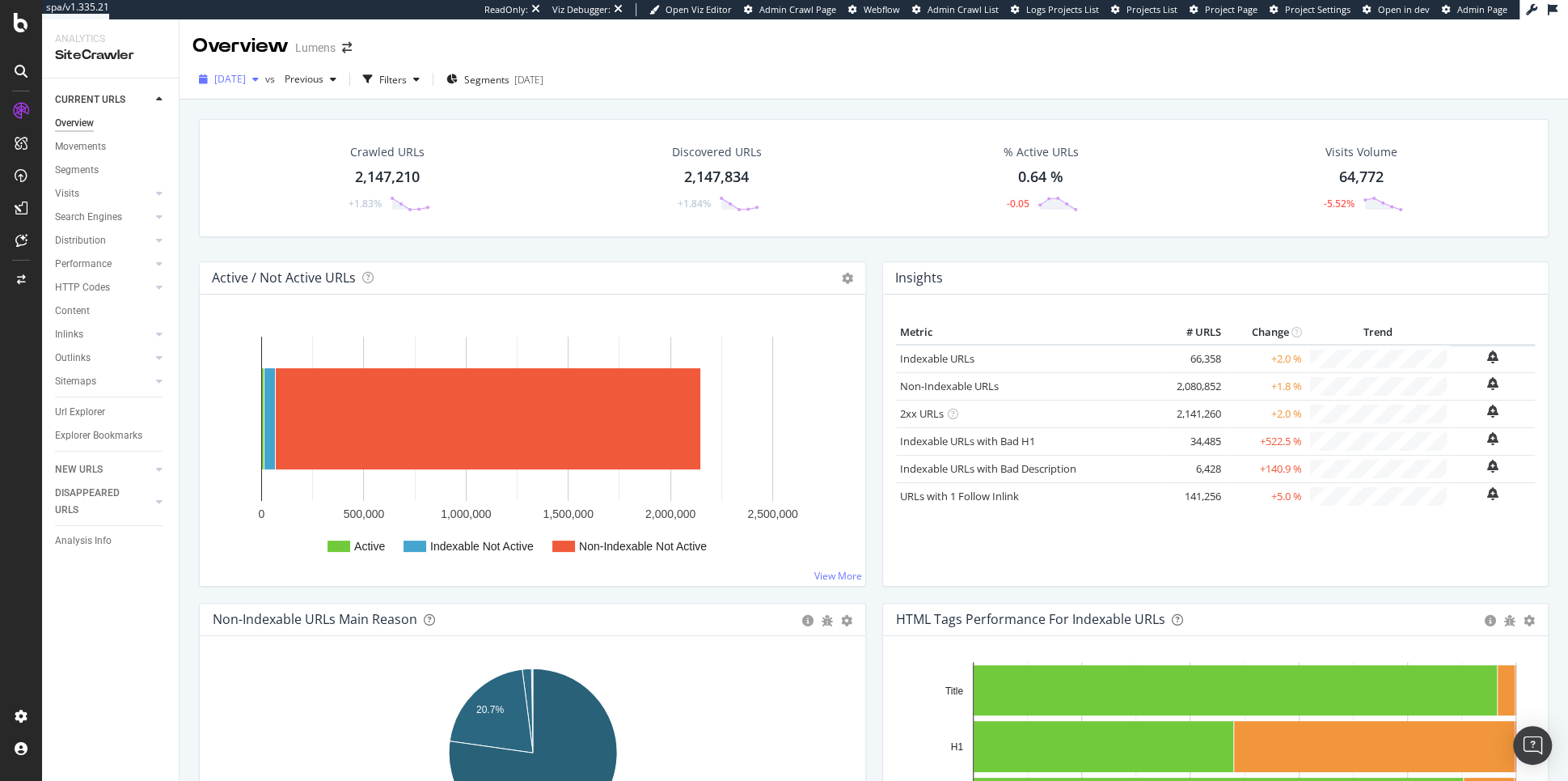
click at [246, 78] on span "2025 Aug. 3rd" at bounding box center [229, 78] width 32 height 13
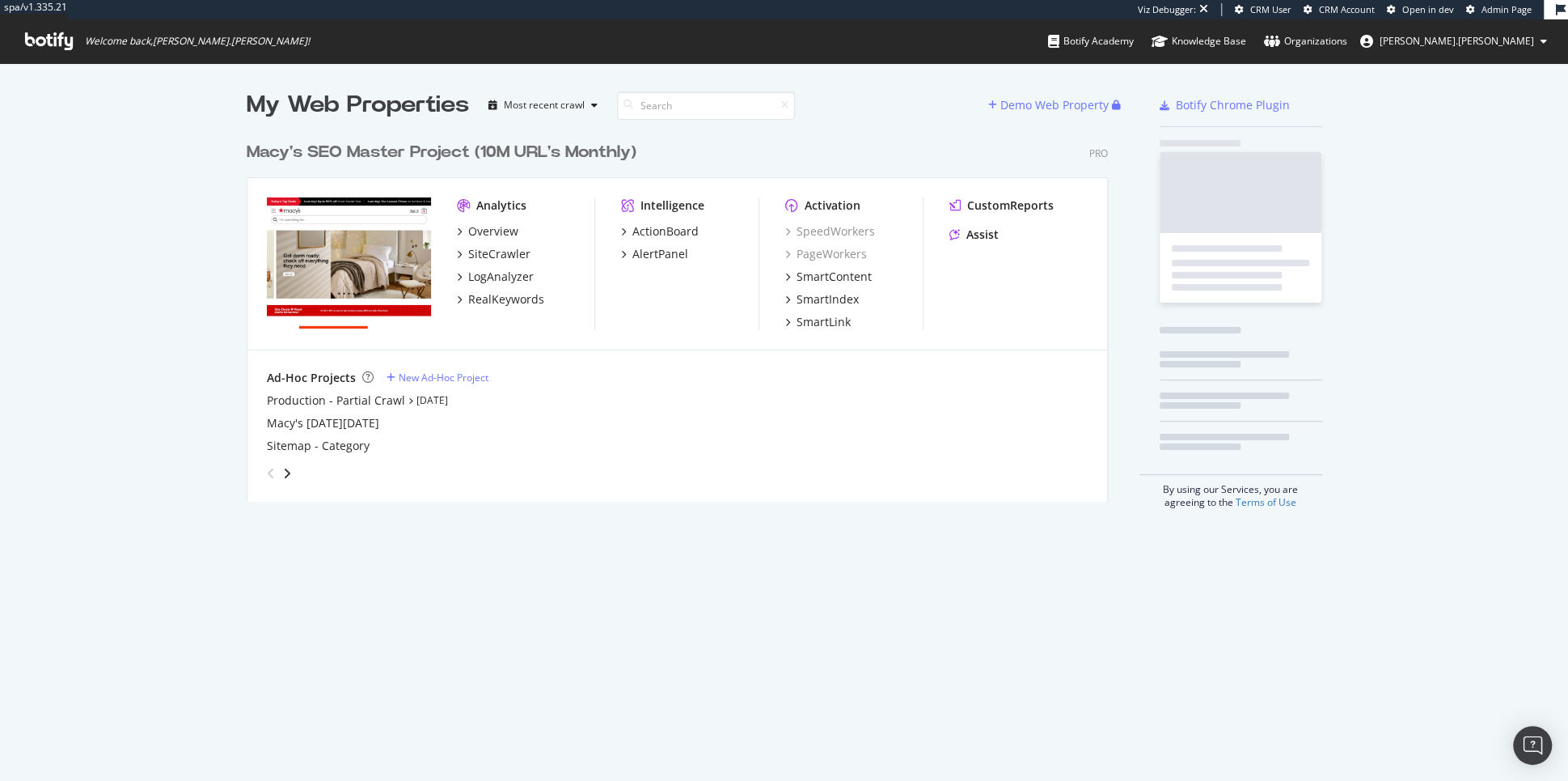
scroll to position [380, 873]
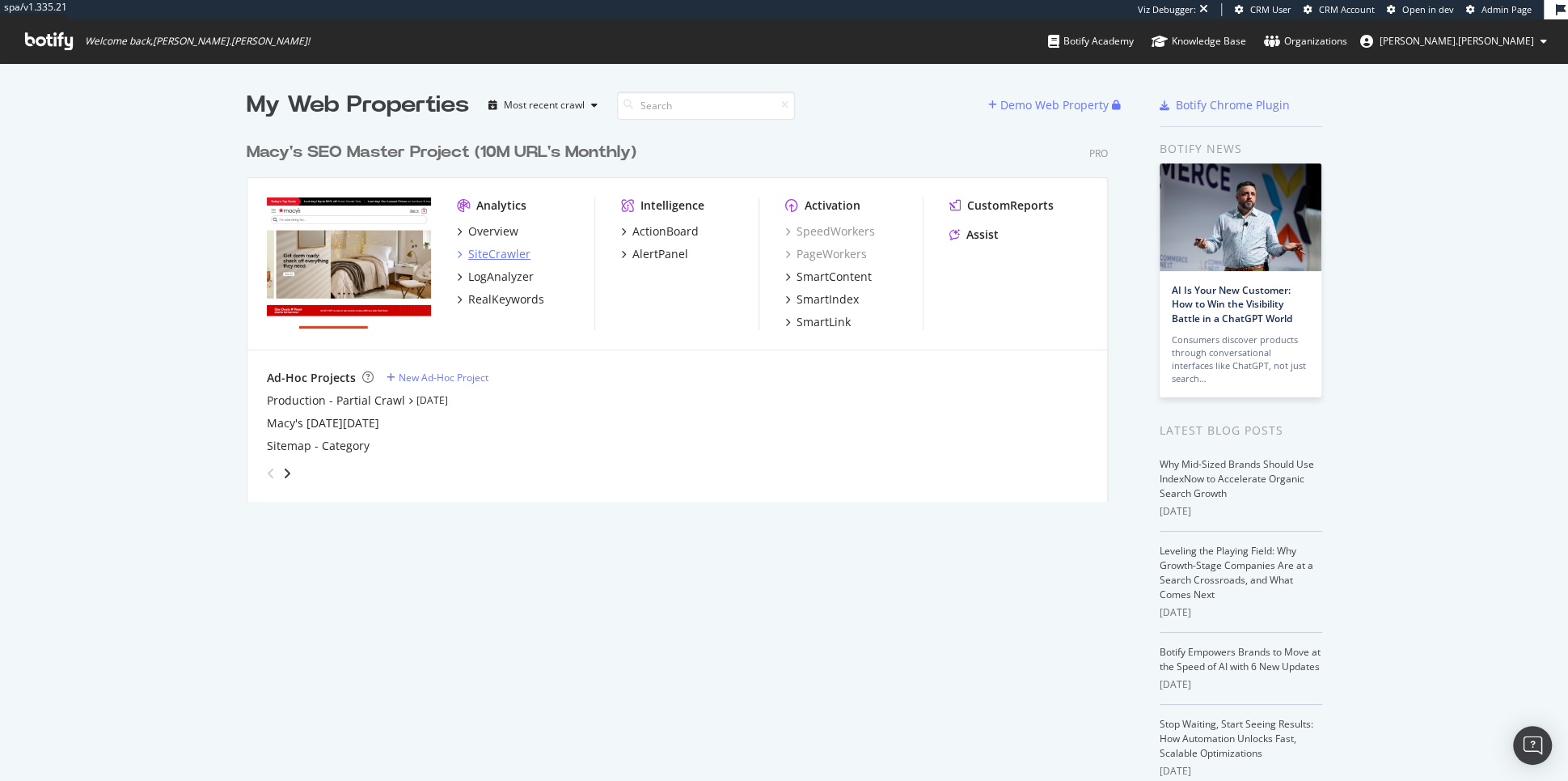
click at [494, 250] on div "SiteCrawler" at bounding box center [499, 253] width 62 height 16
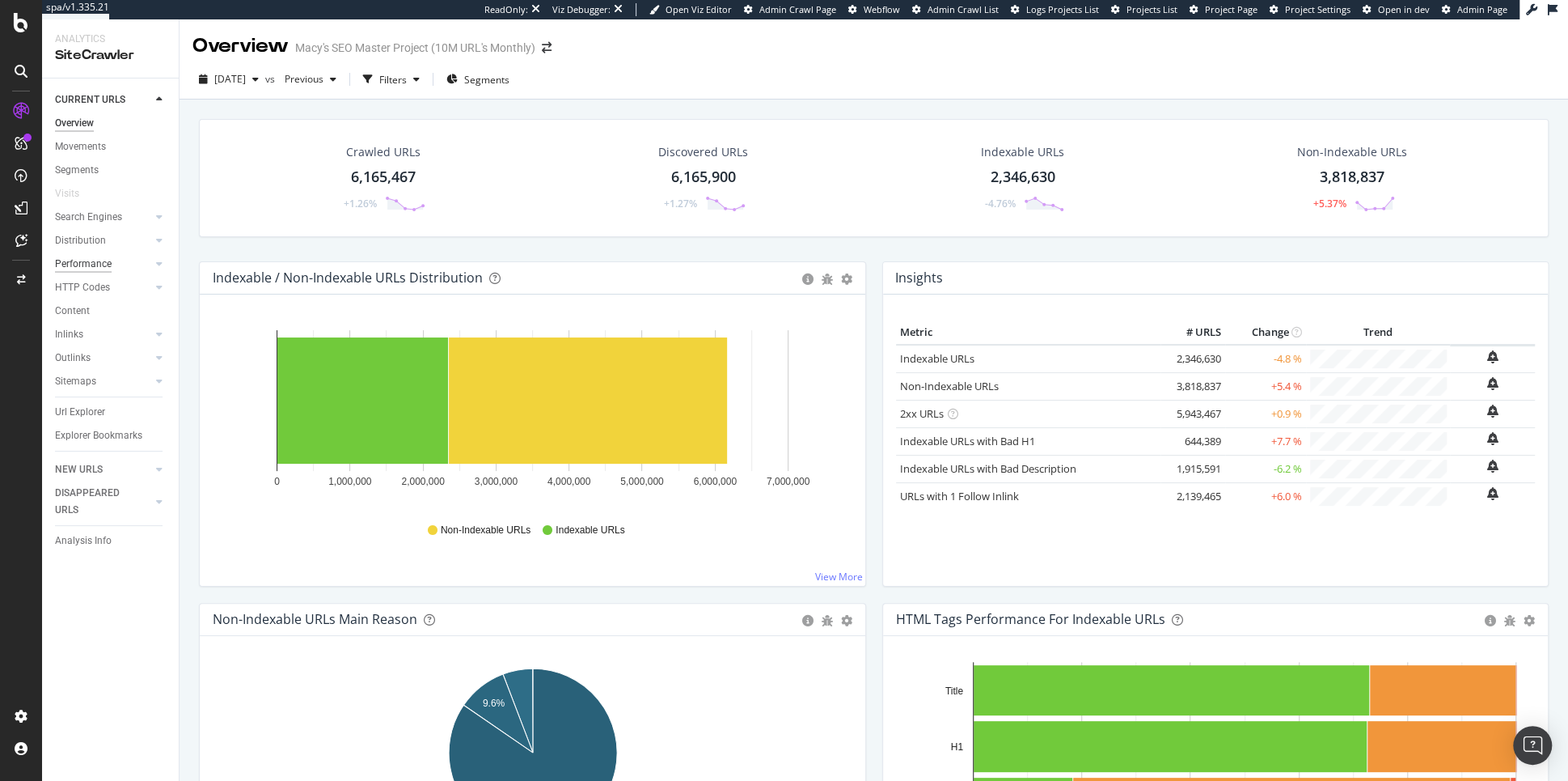
click at [93, 260] on div "Performance" at bounding box center [83, 264] width 56 height 17
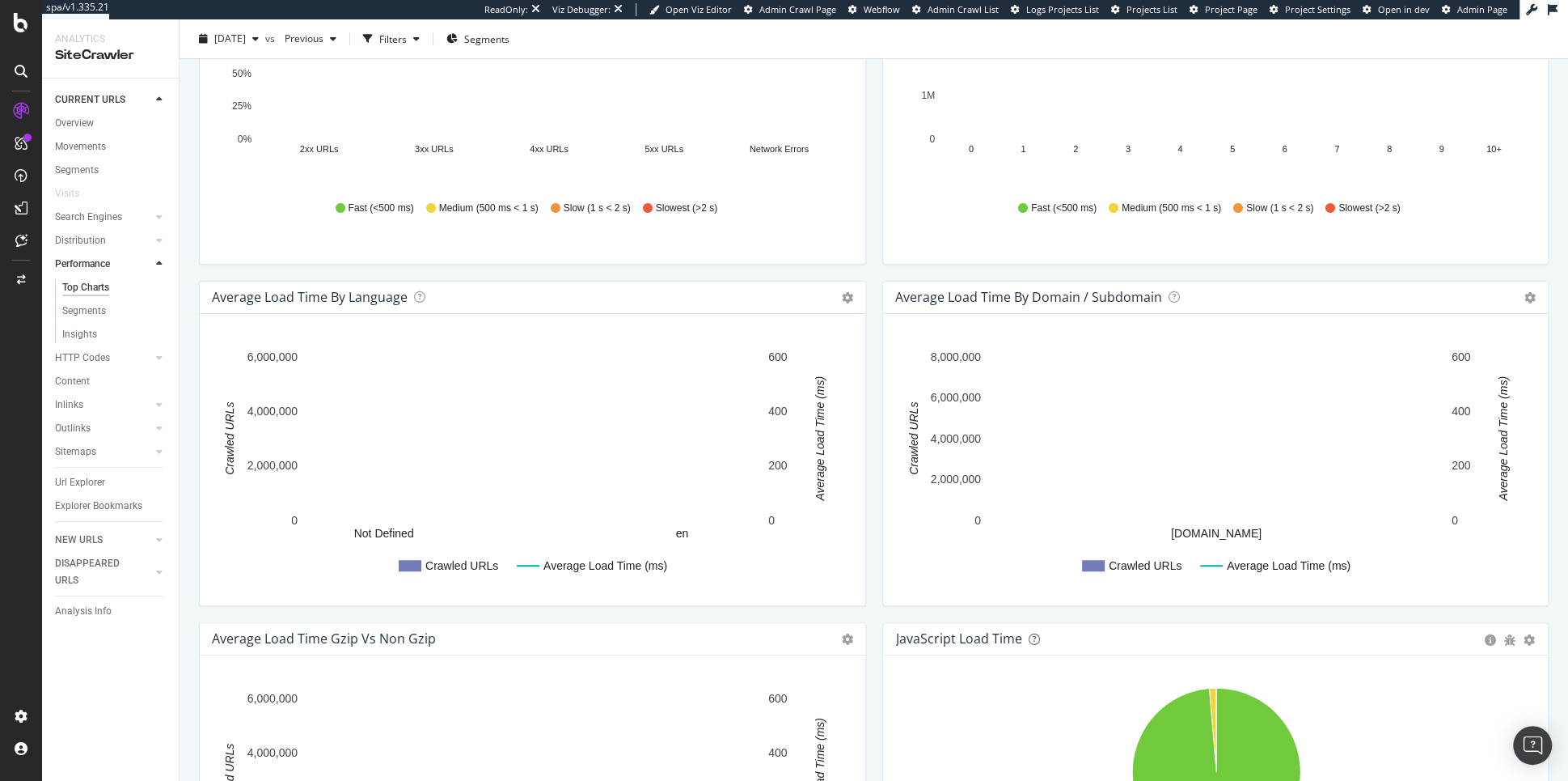
scroll to position [1267, 0]
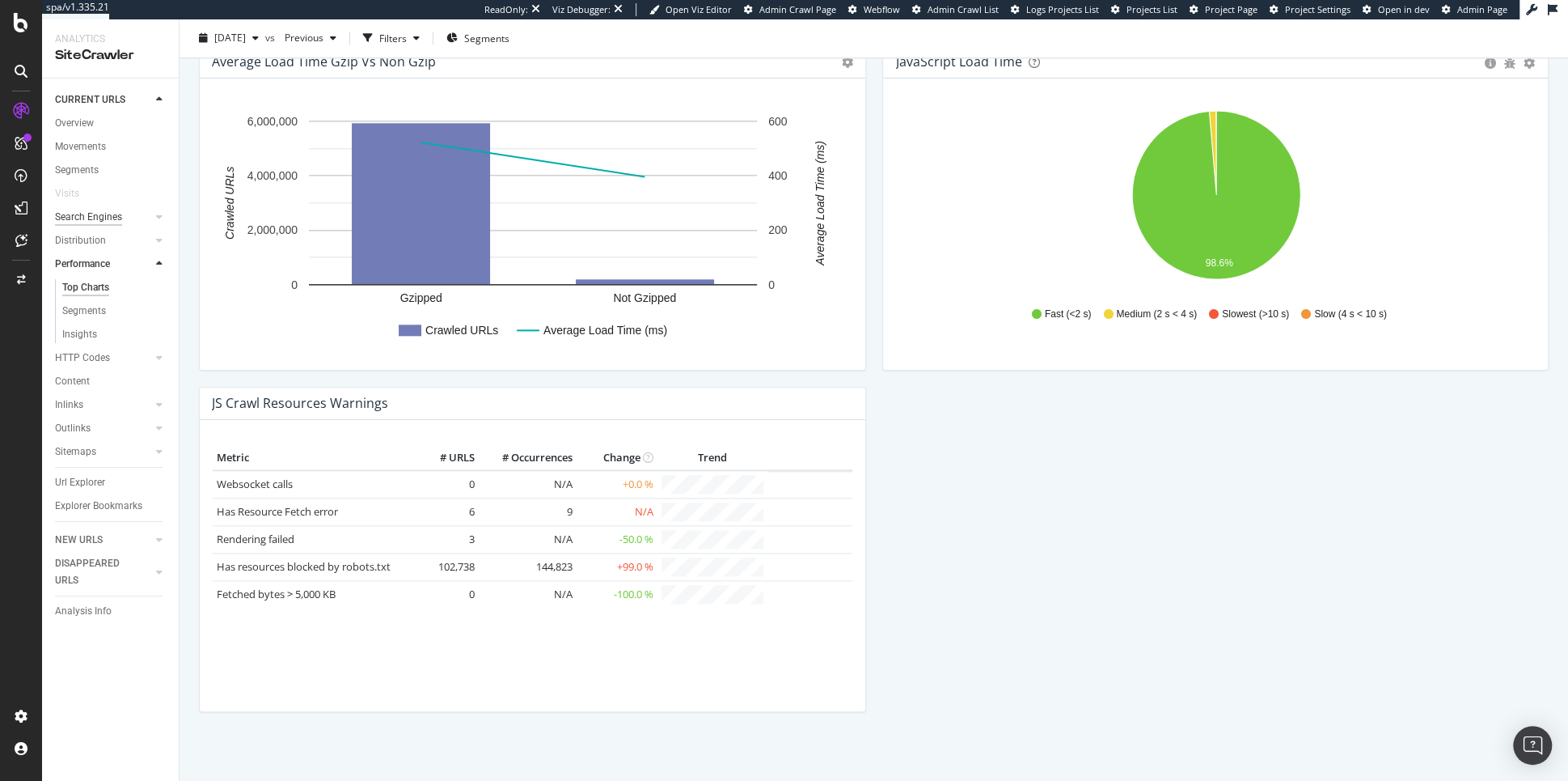
click at [96, 210] on div "Search Engines" at bounding box center [89, 217] width 67 height 17
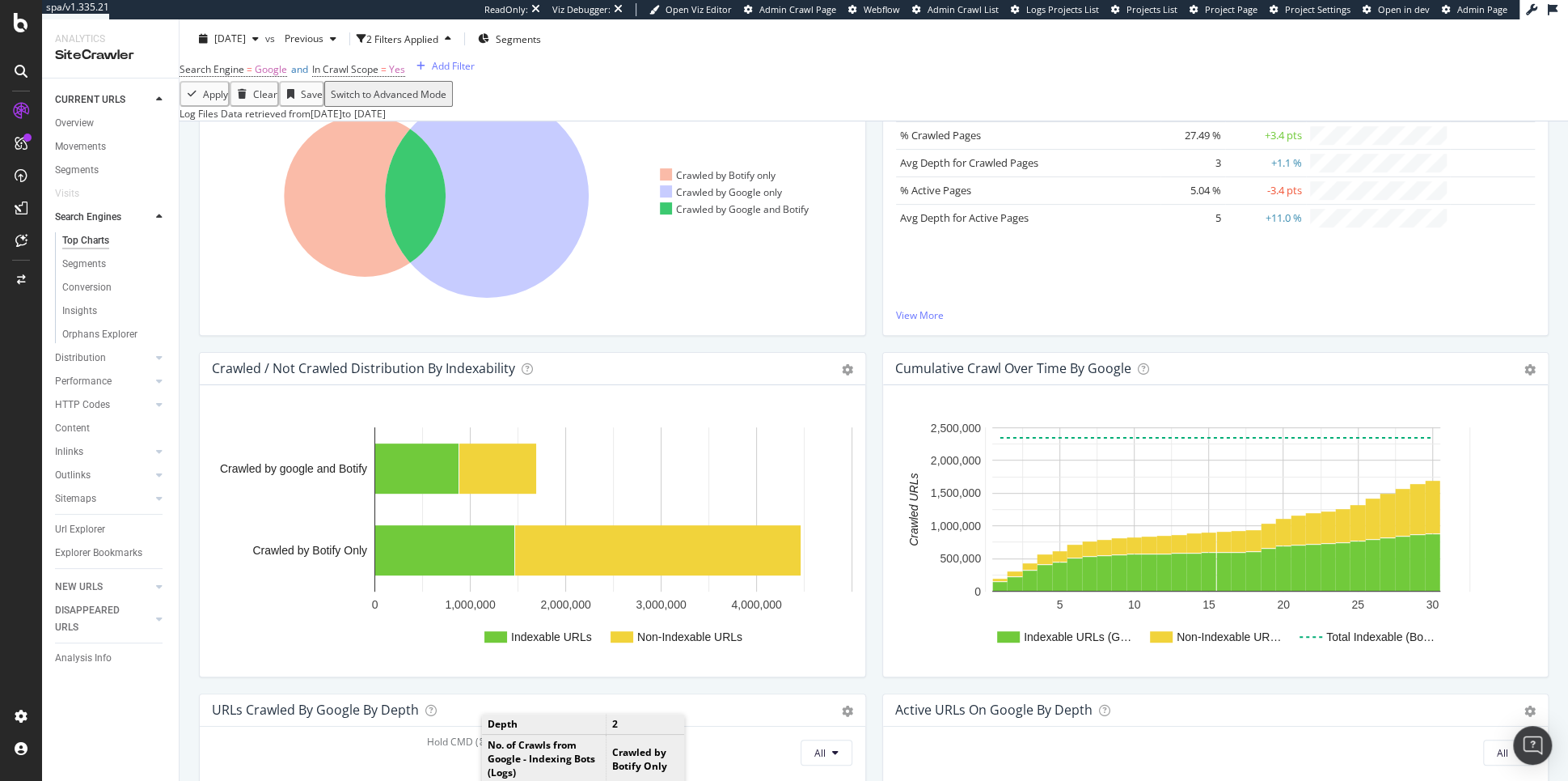
scroll to position [519, 0]
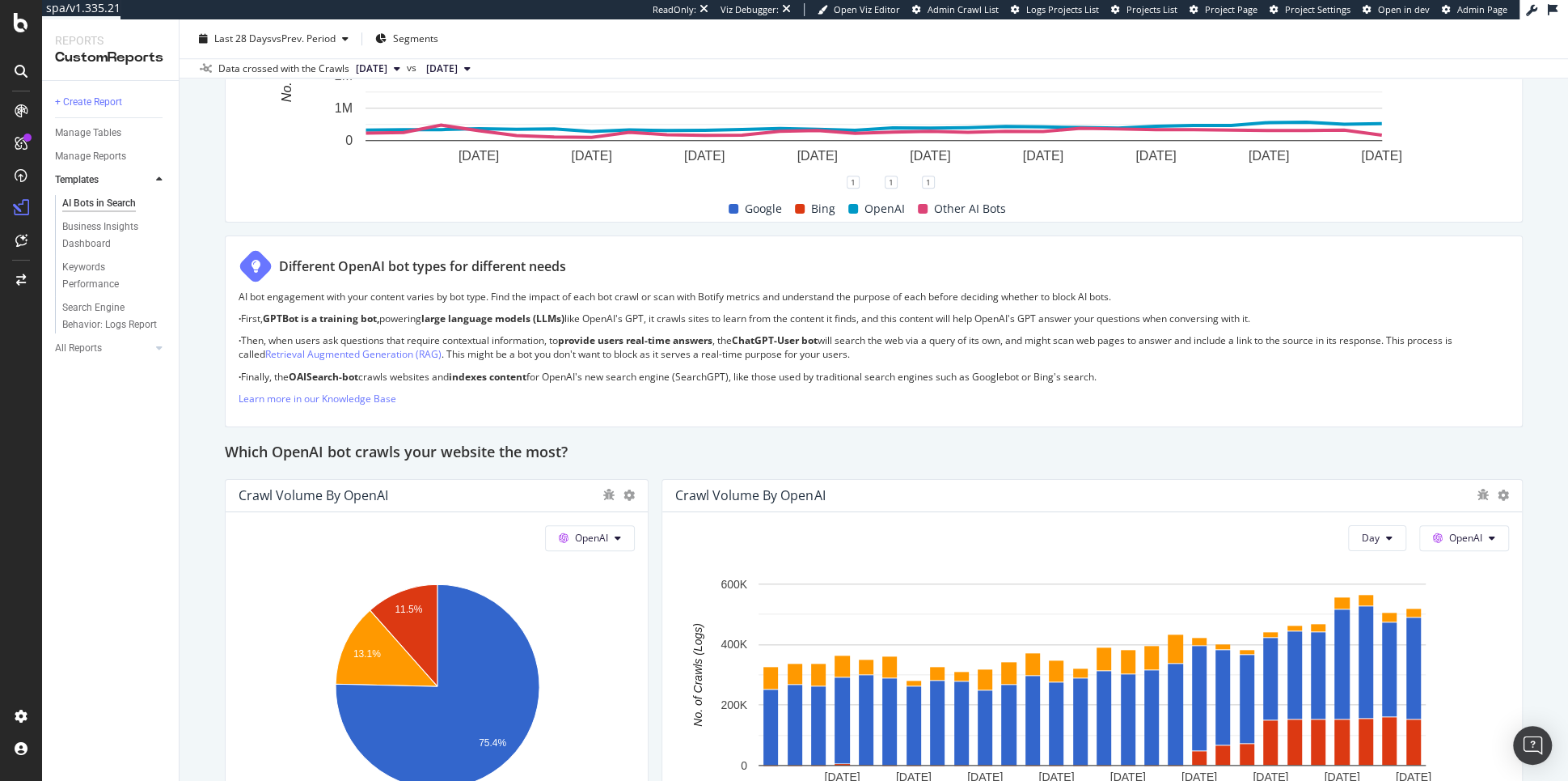
scroll to position [1017, 0]
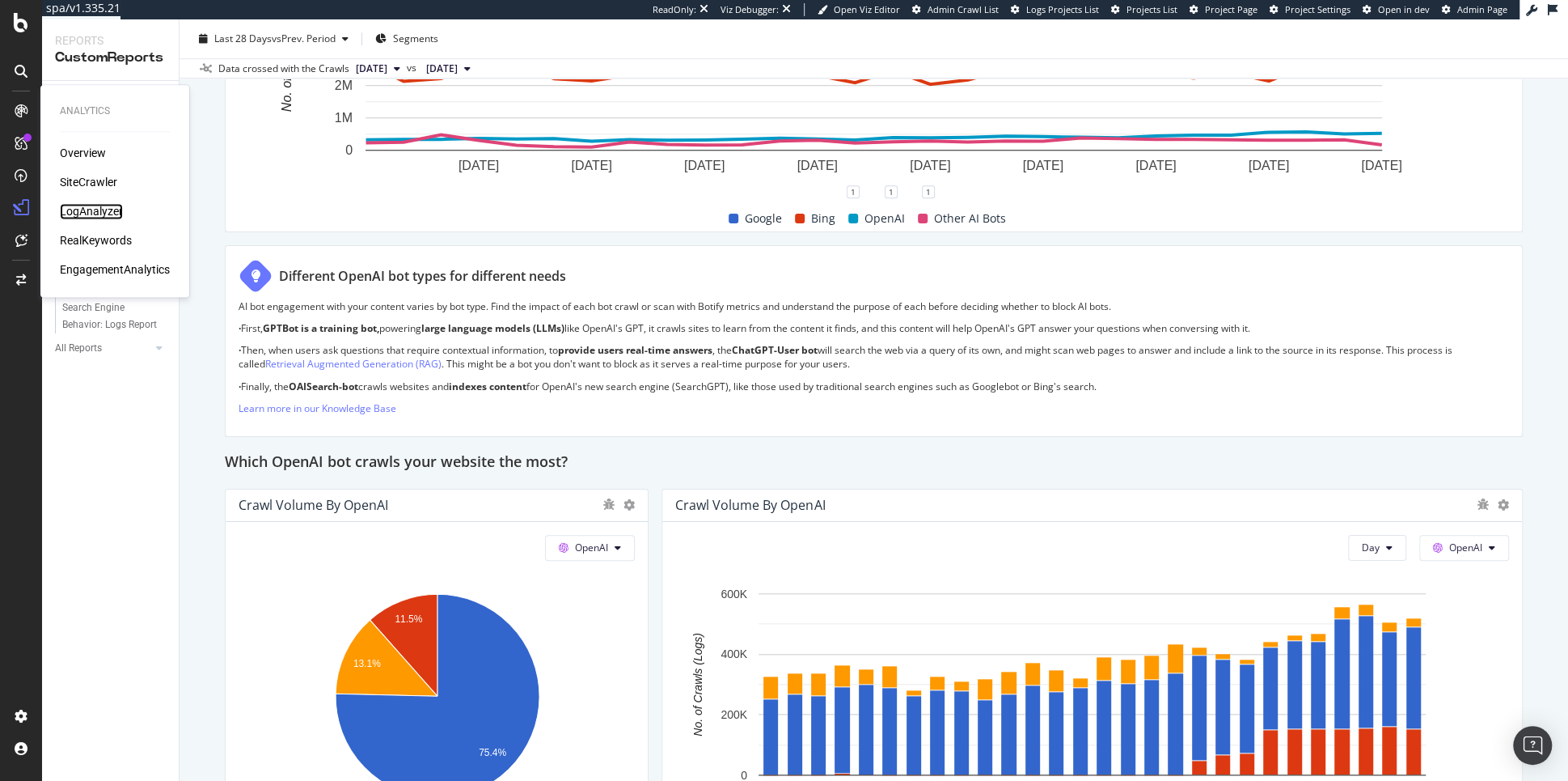
click at [84, 208] on div "LogAnalyzer" at bounding box center [92, 210] width 63 height 16
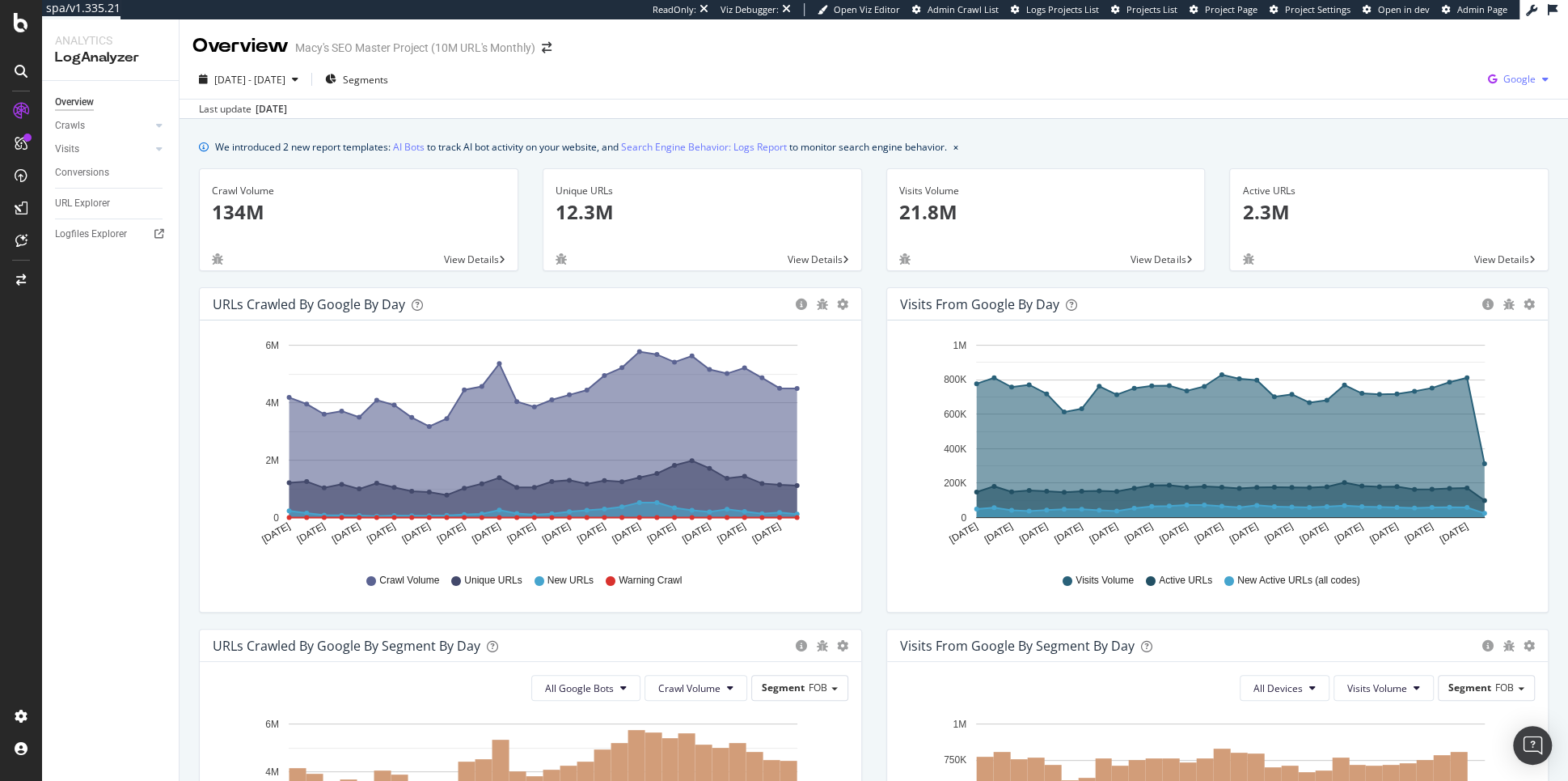
click at [1523, 76] on span "Google" at bounding box center [1519, 78] width 32 height 13
click at [1459, 94] on span "OpenAI" at bounding box center [1437, 94] width 60 height 14
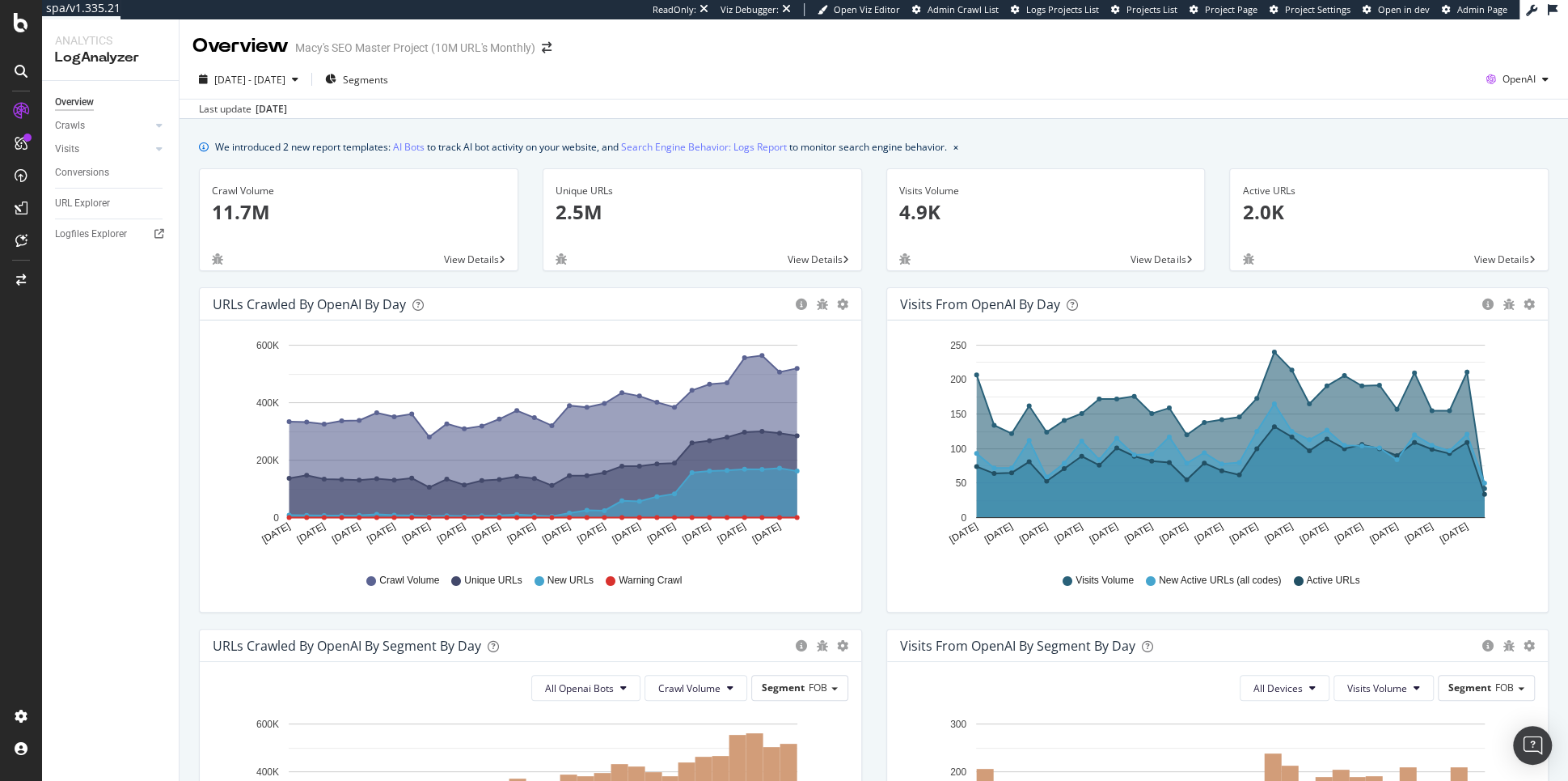
scroll to position [585, 0]
